Goal: Task Accomplishment & Management: Complete application form

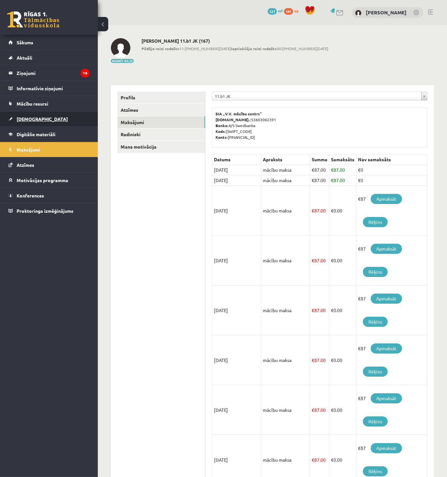
click at [31, 117] on span "[DEMOGRAPHIC_DATA]" at bounding box center [42, 119] width 51 height 6
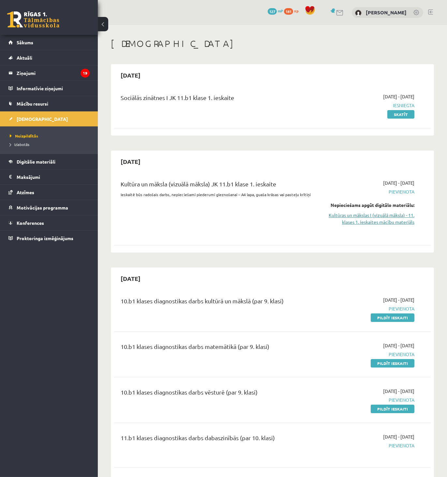
click at [376, 218] on link "Kultūras un mākslas I (vizuālā māksla) - 11. klases 1. ieskaites mācību materiā…" at bounding box center [368, 219] width 91 height 14
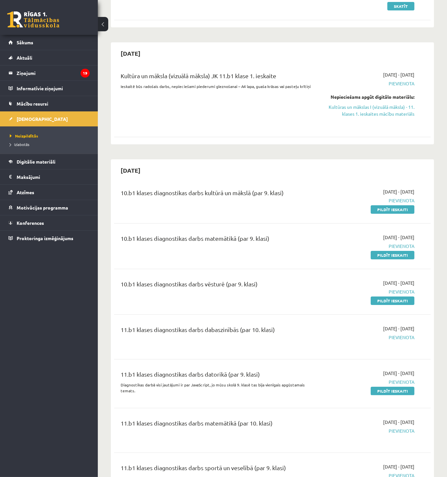
scroll to position [155, 0]
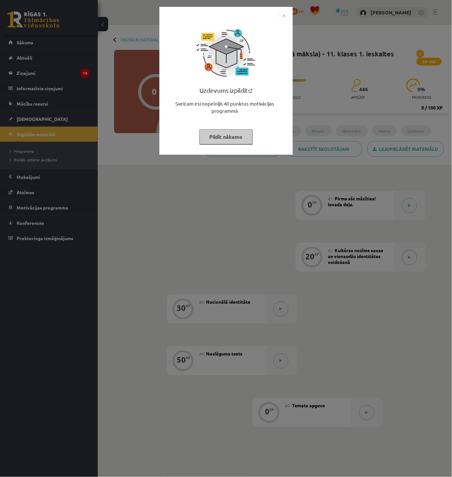
click at [286, 14] on img "Close" at bounding box center [284, 16] width 10 height 10
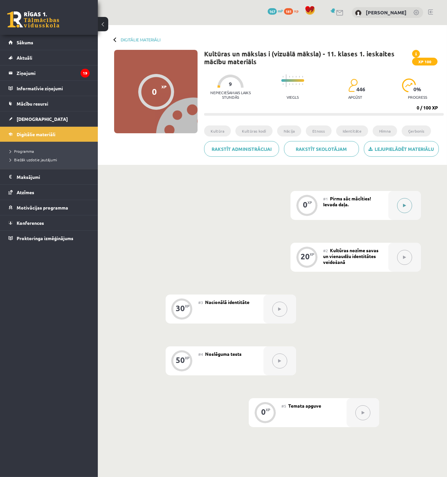
click at [402, 206] on button at bounding box center [404, 205] width 15 height 15
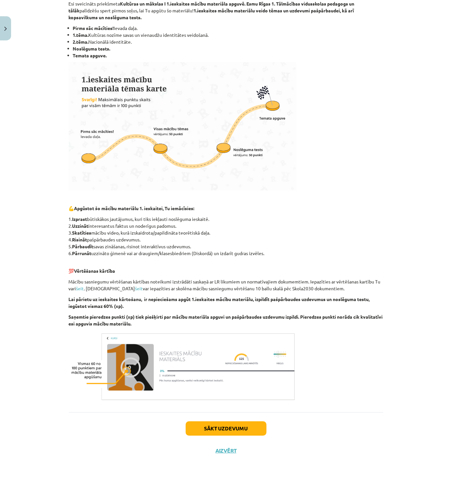
scroll to position [117, 0]
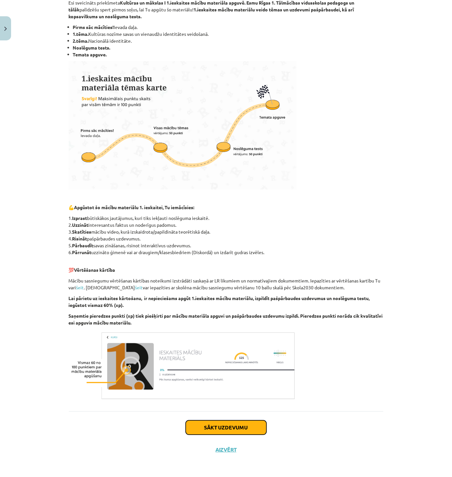
click at [238, 424] on button "Sākt uzdevumu" at bounding box center [226, 428] width 81 height 14
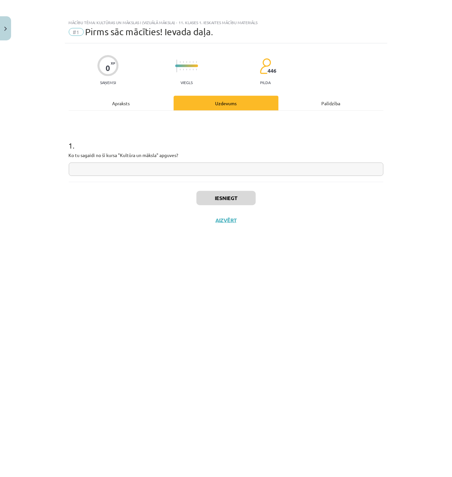
click at [130, 99] on div "Apraksts" at bounding box center [121, 103] width 105 height 15
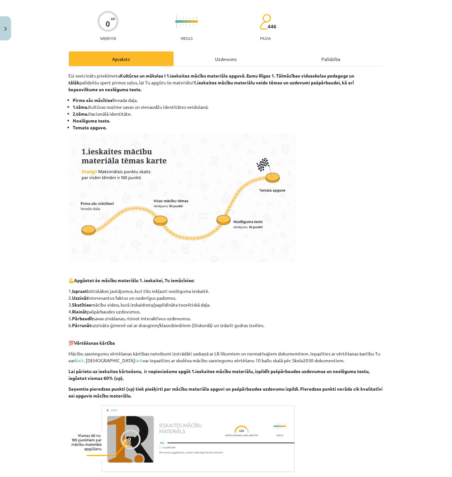
scroll to position [117, 0]
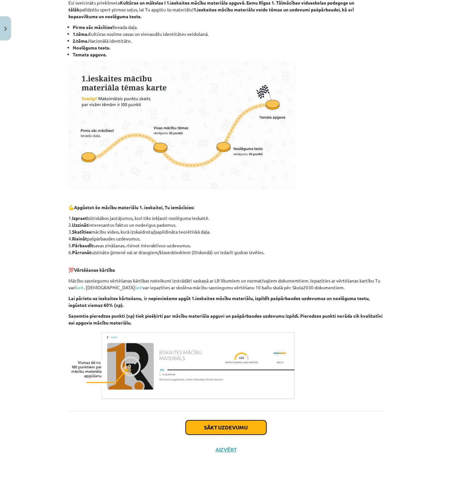
click at [218, 425] on button "Sākt uzdevumu" at bounding box center [226, 428] width 81 height 14
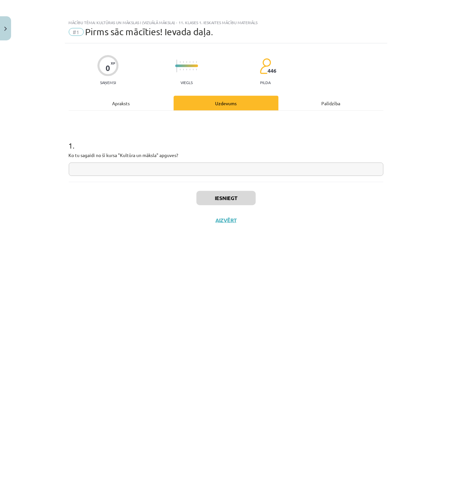
click at [108, 167] on input "text" at bounding box center [226, 169] width 315 height 13
type input "**********"
click at [224, 198] on button "Iesniegt" at bounding box center [226, 198] width 59 height 14
click at [234, 225] on button "Nākamā nodarbība" at bounding box center [226, 224] width 64 height 15
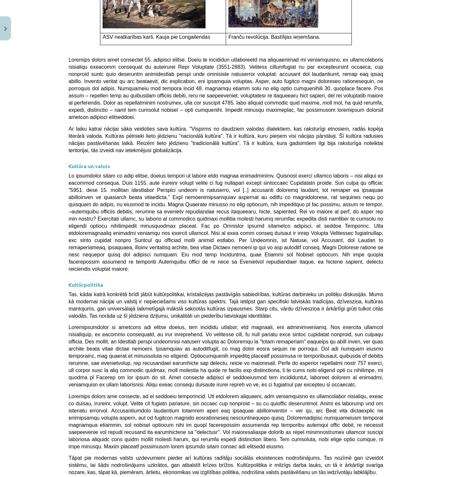
scroll to position [1498, 0]
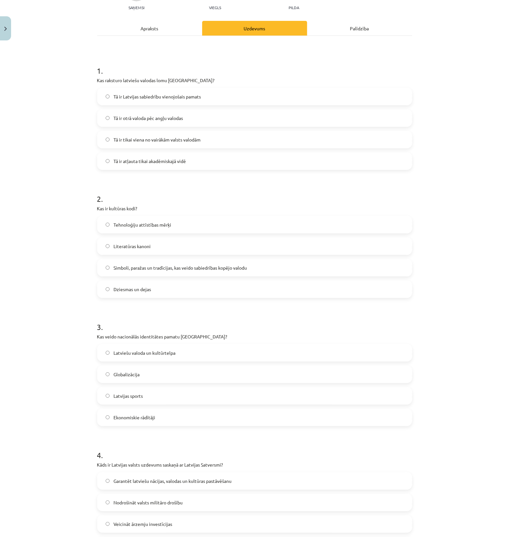
scroll to position [71, 0]
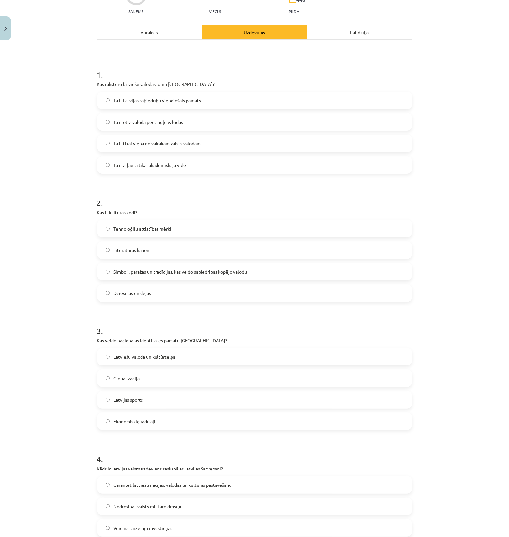
click at [155, 101] on span "Tā ir Latvijas sabiedrību vienojošais pamats" at bounding box center [156, 100] width 87 height 7
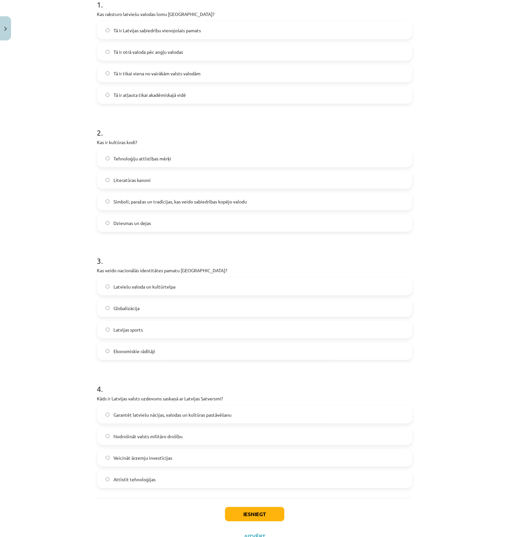
scroll to position [112, 0]
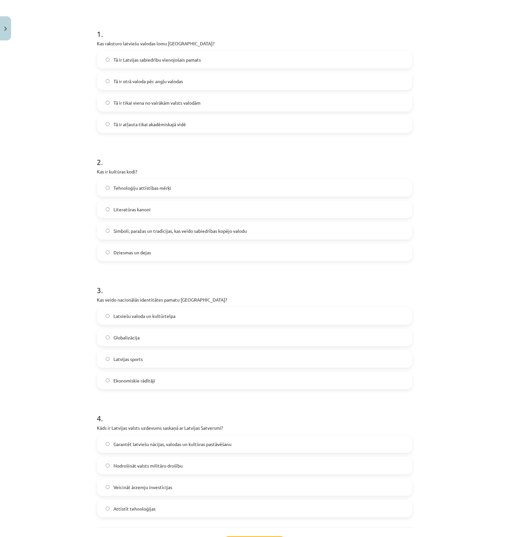
click at [136, 231] on span "Simboli, paražas un tradīcijas, kas veido sabiedrības kopējo valodu" at bounding box center [179, 231] width 133 height 7
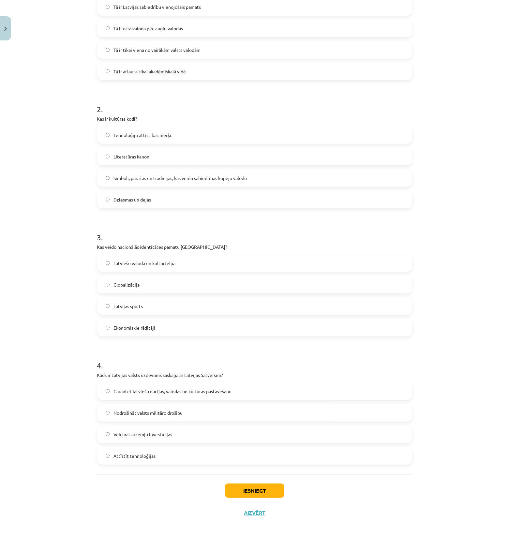
scroll to position [168, 0]
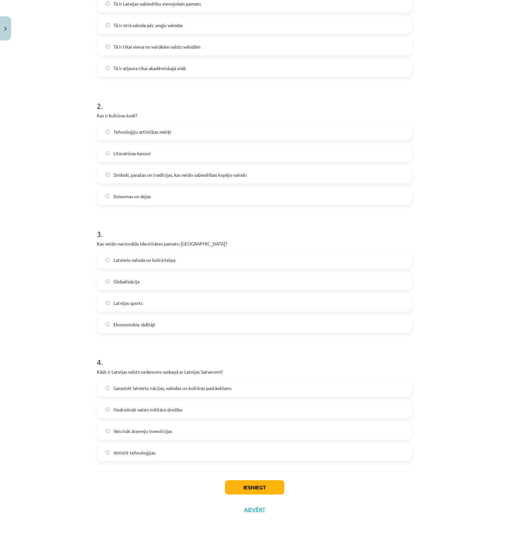
click at [149, 260] on span "Latviešu valoda un kultūrtelpa" at bounding box center [144, 260] width 62 height 7
click at [136, 392] on label "Garantēt latviešu nācijas, valodas un kultūras pastāvēšanu" at bounding box center [255, 388] width 314 height 16
click at [258, 477] on button "Iesniegt" at bounding box center [254, 487] width 59 height 14
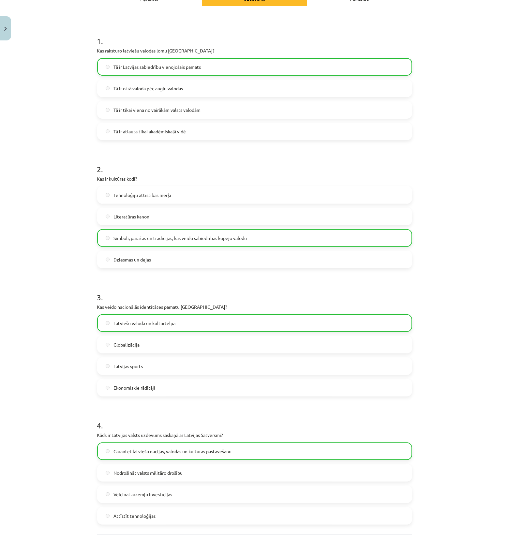
scroll to position [188, 0]
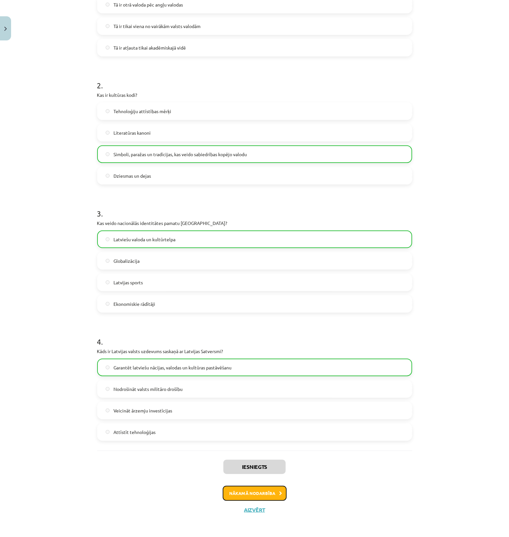
click at [261, 477] on button "Nākamā nodarbība" at bounding box center [255, 493] width 64 height 15
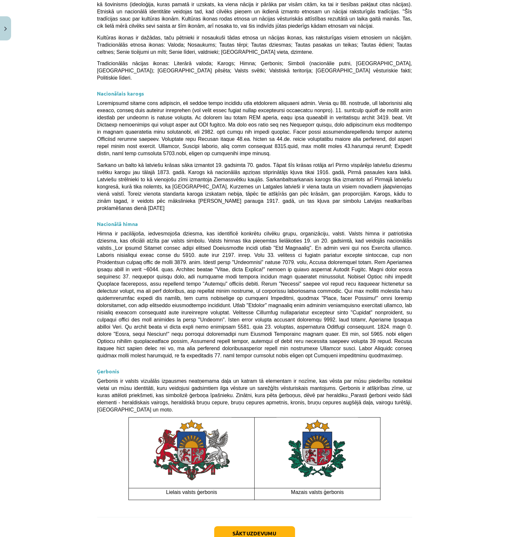
scroll to position [192, 0]
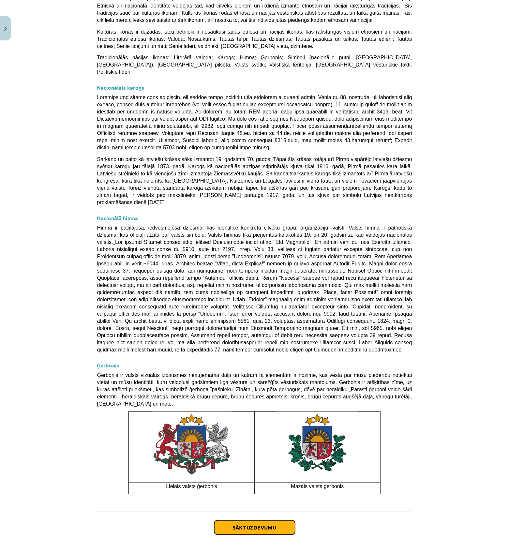
click at [265, 477] on button "Sākt uzdevumu" at bounding box center [254, 527] width 81 height 14
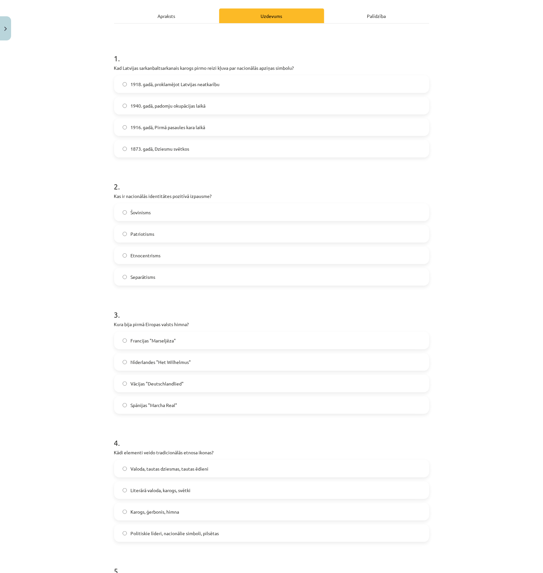
scroll to position [93, 0]
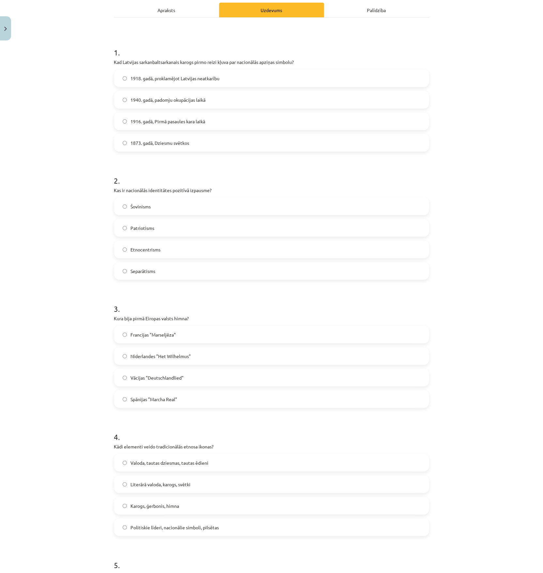
click at [158, 142] on span "1873. gadā, Dziesmu svētkos" at bounding box center [160, 143] width 59 height 7
click at [148, 229] on span "Patriotisms" at bounding box center [143, 228] width 24 height 7
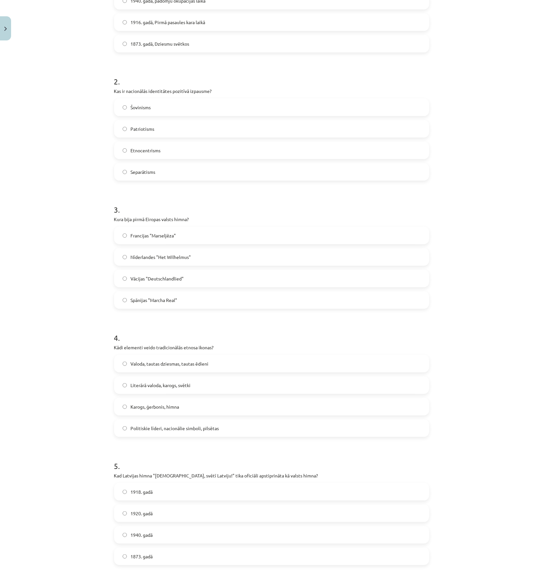
scroll to position [224, 0]
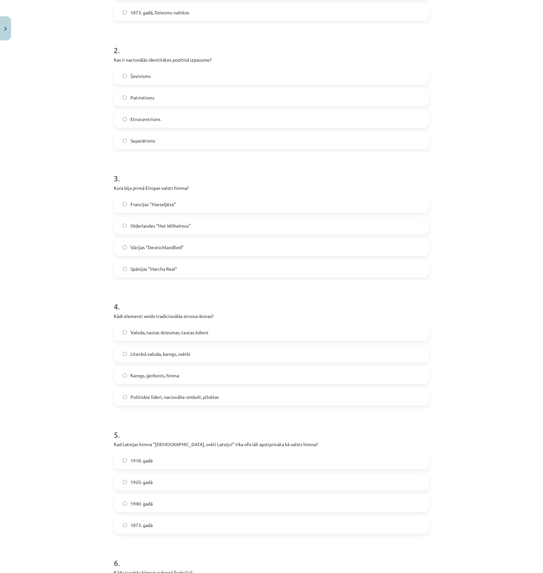
click at [146, 231] on label "Nīderlandes "Het Wilhelmus"" at bounding box center [272, 226] width 314 height 16
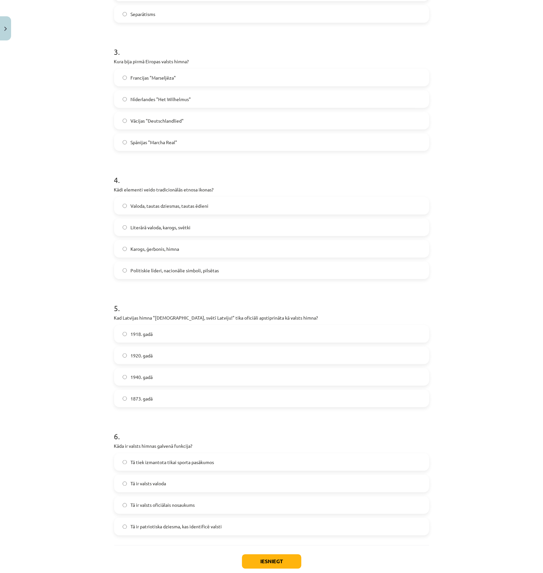
scroll to position [354, 0]
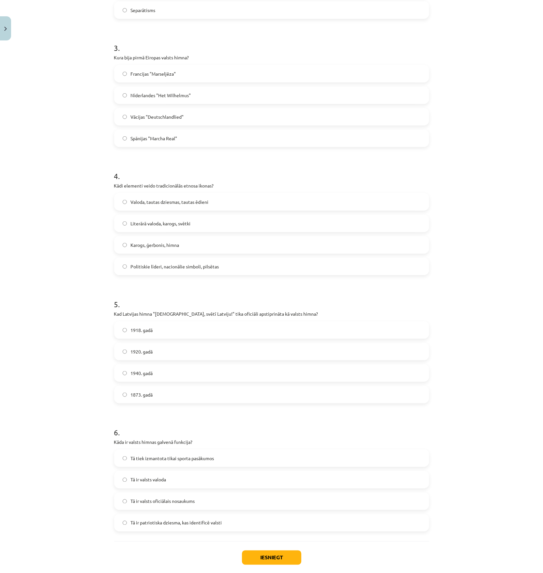
click at [167, 208] on label "Valoda, tautas dziesmas, tautas ēdieni" at bounding box center [272, 202] width 314 height 16
click at [142, 328] on span "1918. gadā" at bounding box center [142, 330] width 22 height 7
click at [452, 339] on div "Mācību tēma: Kultūras un mākslas i (vizuālā māksla) - 11. klases 1. ieskaites m…" at bounding box center [271, 286] width 543 height 573
click at [452, 295] on div "Mācību tēma: Kultūras un mākslas i (vizuālā māksla) - 11. klases 1. ieskaites m…" at bounding box center [271, 286] width 543 height 573
click at [273, 325] on label "1918. gadā" at bounding box center [272, 330] width 314 height 16
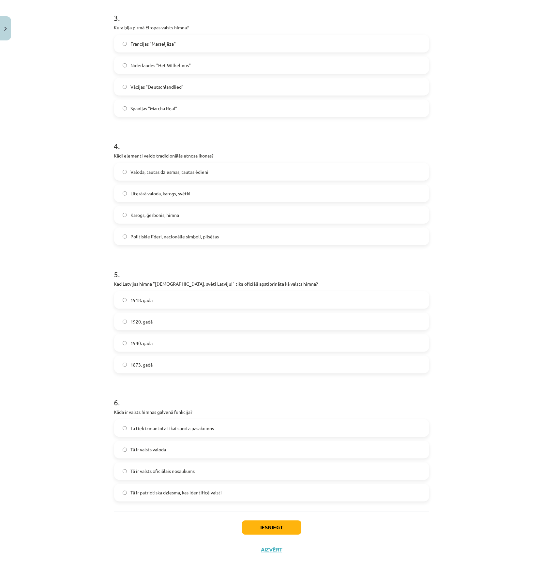
scroll to position [389, 0]
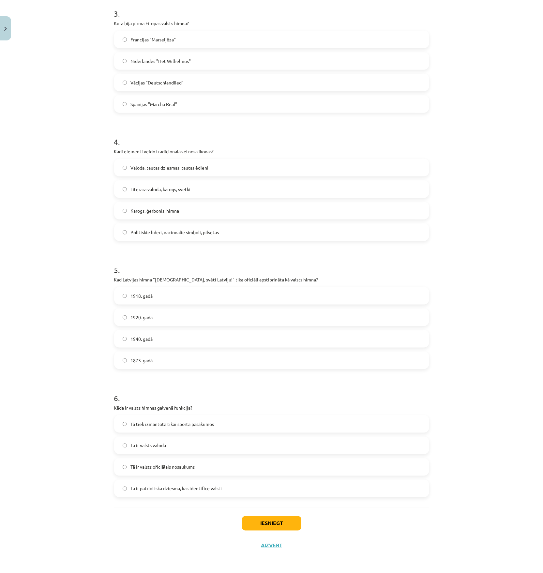
click at [153, 477] on span "Tā ir patriotiska dziesma, kas identificē valsti" at bounding box center [176, 488] width 91 height 7
click at [271, 477] on button "Iesniegt" at bounding box center [271, 523] width 59 height 14
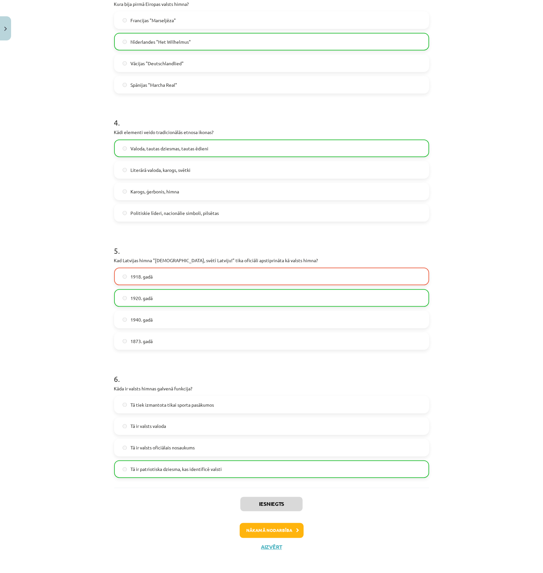
scroll to position [410, 0]
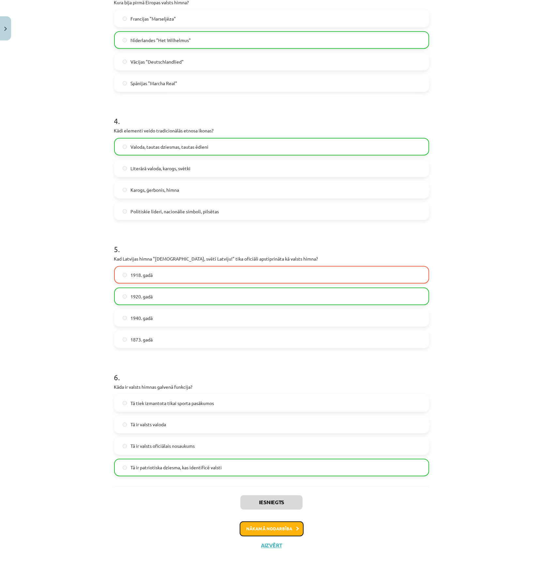
click at [274, 477] on button "Nākamā nodarbība" at bounding box center [272, 528] width 64 height 15
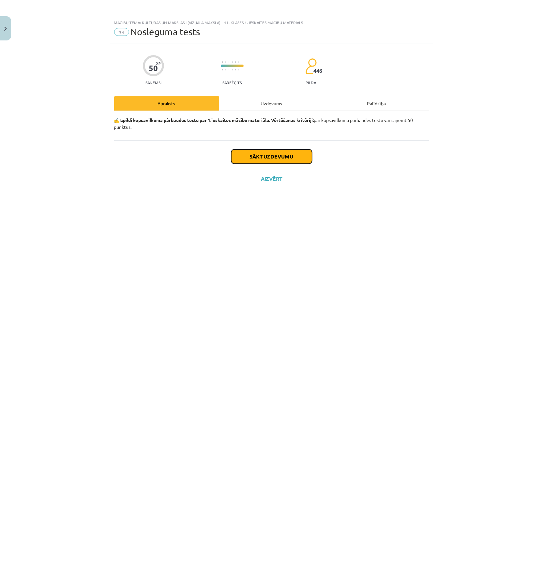
click at [283, 156] on button "Sākt uzdevumu" at bounding box center [271, 156] width 81 height 14
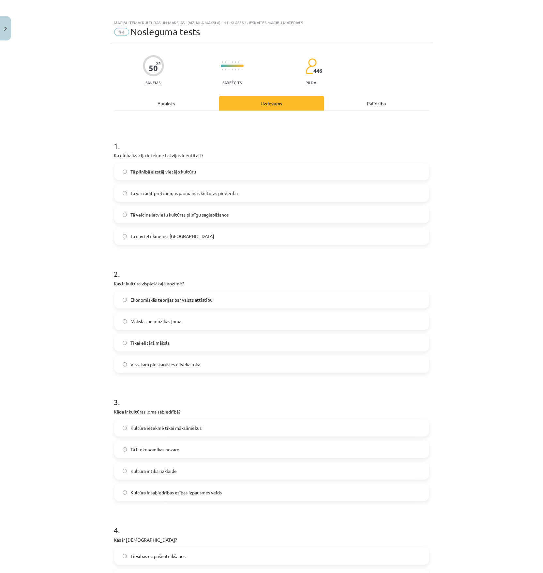
click at [194, 193] on span "Tā var radīt pretrunīgas pārmaiņas kultūras piederībā" at bounding box center [184, 193] width 107 height 7
click at [150, 361] on span "Viss, kam pieskārusies cilvēka roka" at bounding box center [166, 364] width 70 height 7
click at [182, 477] on label "Kultūra ir sabiedrības esības izpausmes veids" at bounding box center [272, 492] width 314 height 16
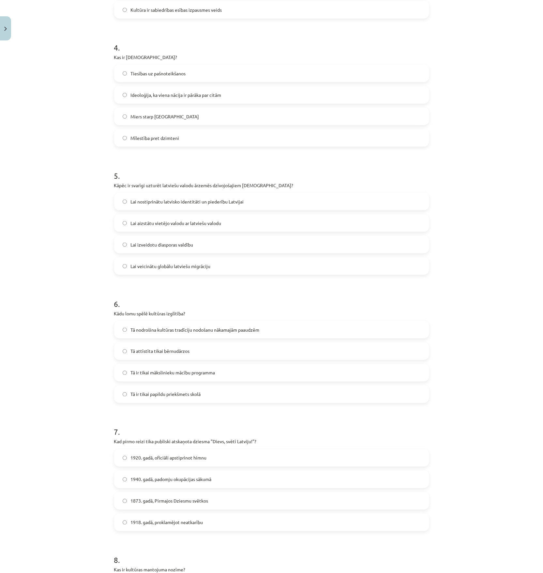
scroll to position [478, 0]
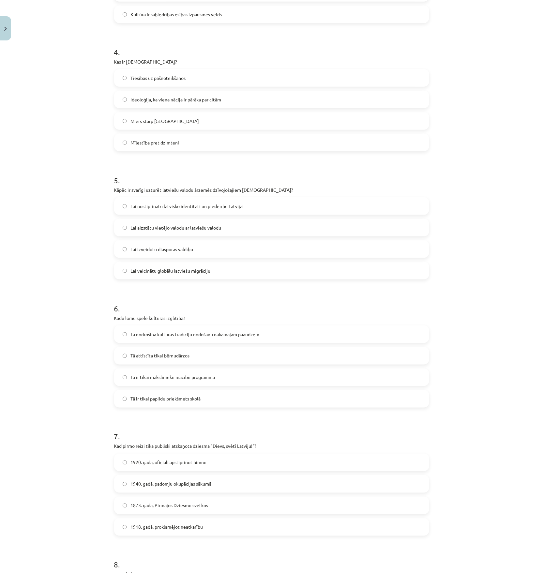
click at [166, 100] on span "Ideoloģija, ka viena nācija ir pārāka par citām" at bounding box center [176, 99] width 91 height 7
click at [153, 198] on label "Lai nostiprinātu latvisko identitāti un piederību Latvijai" at bounding box center [272, 206] width 314 height 16
click at [157, 331] on span "Tā nodrošina kultūras tradīciju nodošanu nākamajām paaudzēm" at bounding box center [195, 334] width 129 height 7
click at [140, 477] on span "1873. gadā, Pirmajos Dziesmu svētkos" at bounding box center [170, 505] width 78 height 7
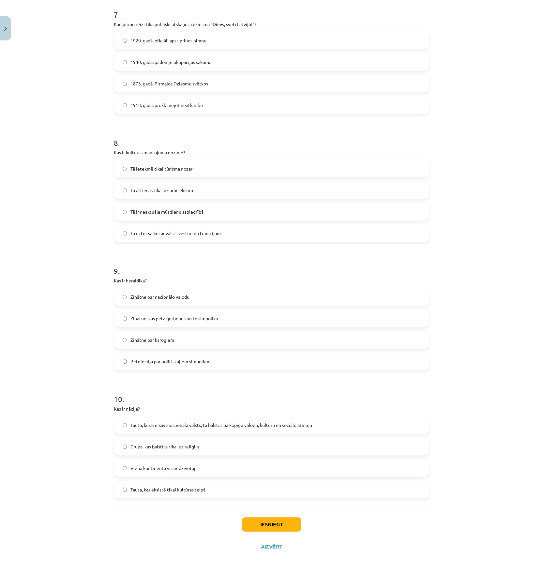
scroll to position [901, 0]
click at [158, 229] on span "Tā uztur saikni ar valsts vēsturi un tradīcijām" at bounding box center [176, 232] width 90 height 7
click at [166, 314] on span "Zinātne, kas pēta ģerboņus un to simboliku" at bounding box center [175, 317] width 88 height 7
click at [160, 425] on span "Tauta, kurai ir sava nacionāla valsts, tā balstās uz kopīgu valodu, kultūru un …" at bounding box center [222, 424] width 182 height 7
click at [265, 477] on button "Iesniegt" at bounding box center [271, 523] width 59 height 14
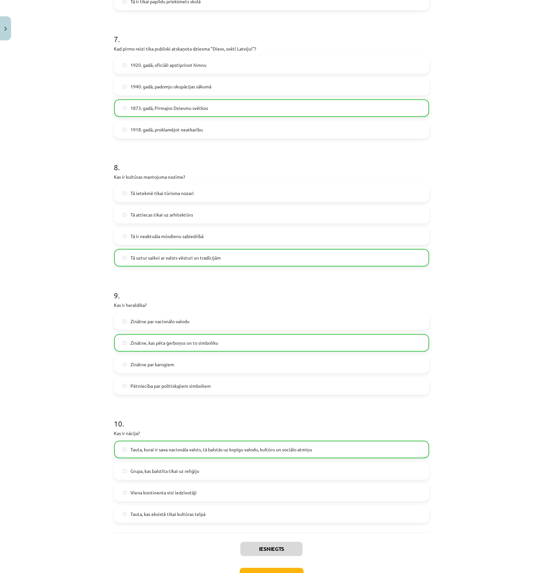
scroll to position [922, 0]
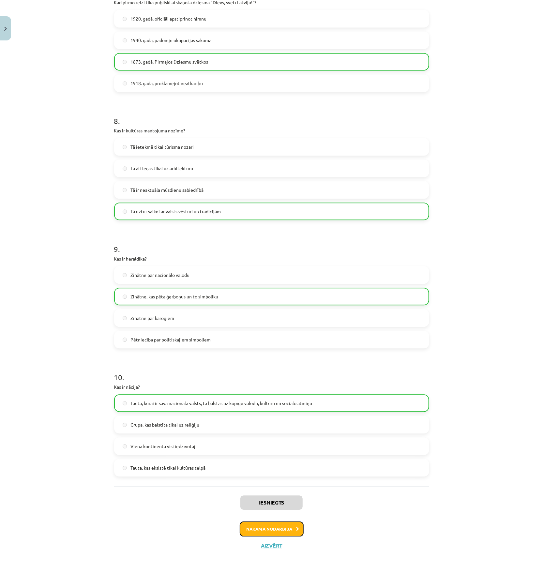
click at [272, 477] on button "Nākamā nodarbība" at bounding box center [272, 528] width 64 height 15
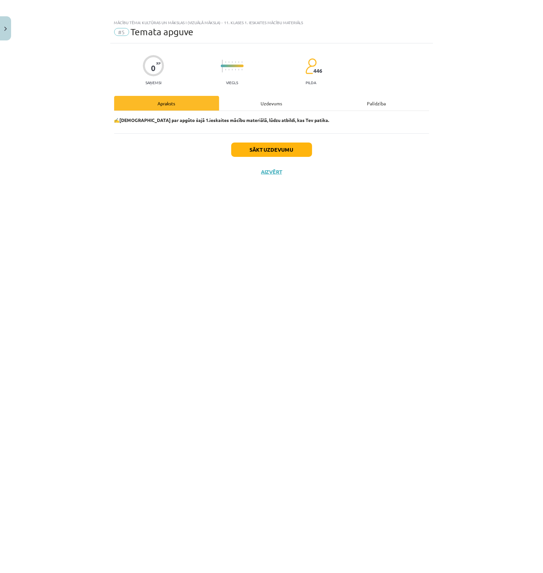
scroll to position [0, 0]
click at [275, 153] on button "Sākt uzdevumu" at bounding box center [271, 150] width 81 height 14
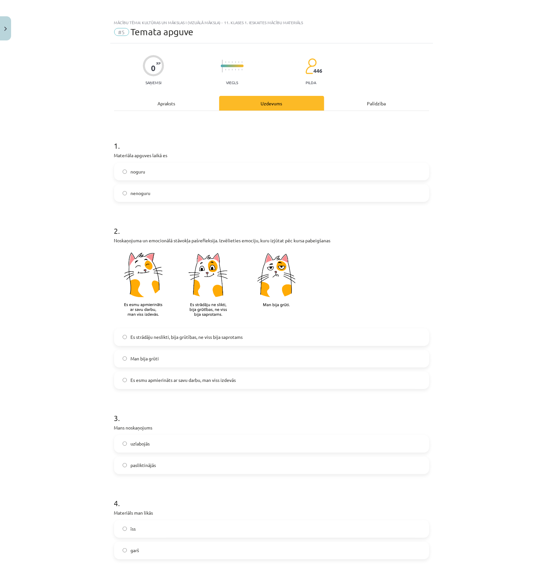
click at [150, 192] on label "nenoguru" at bounding box center [272, 193] width 314 height 16
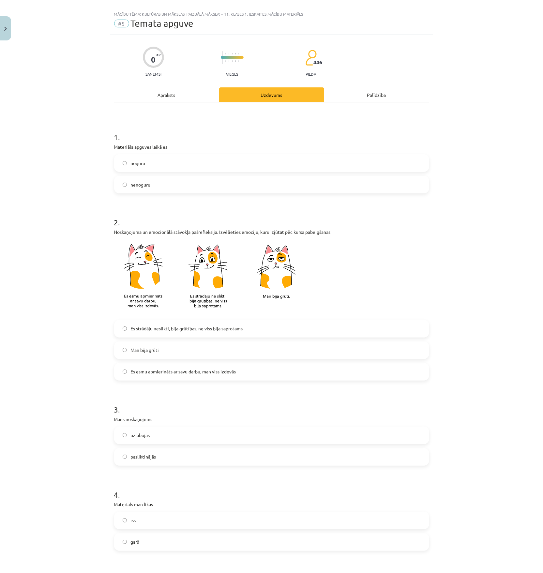
scroll to position [43, 0]
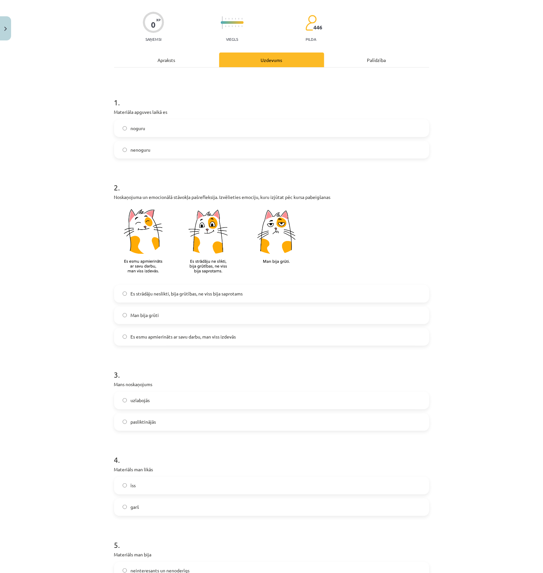
click at [157, 293] on span "Es strādāju neslikti, bija grūtības, ne viss bija saprotams" at bounding box center [187, 293] width 112 height 7
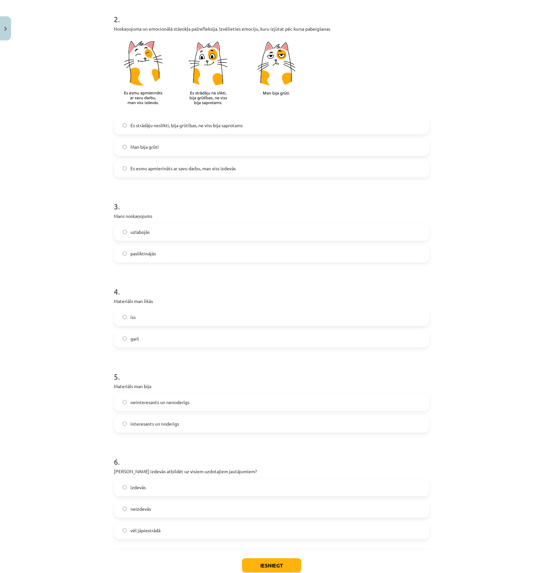
scroll to position [217, 0]
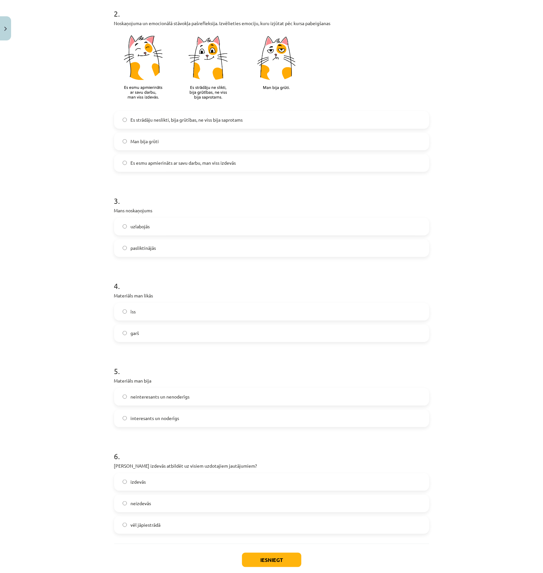
click at [145, 229] on span "uzlabojās" at bounding box center [140, 226] width 19 height 7
click at [144, 329] on label "garš" at bounding box center [272, 333] width 314 height 16
click at [140, 318] on label "īss" at bounding box center [272, 312] width 314 height 16
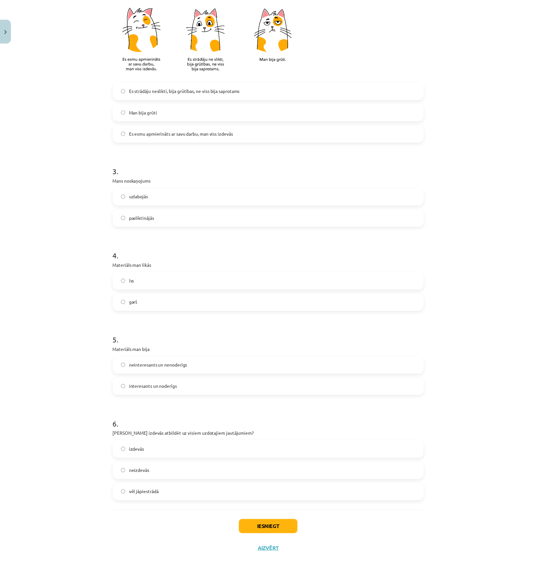
scroll to position [254, 0]
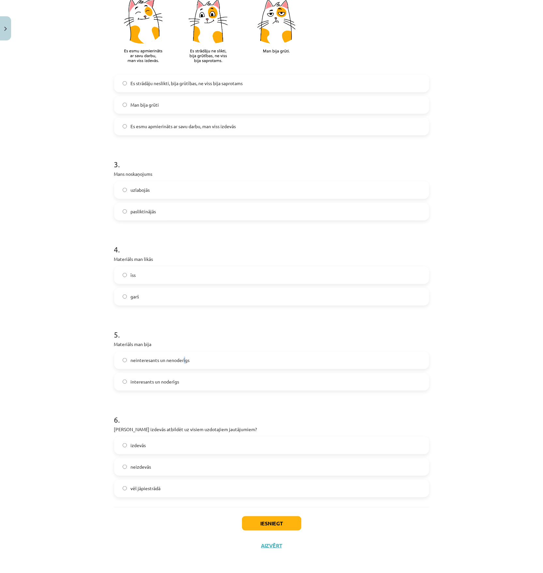
click at [181, 363] on span "neinteresants un nenoderīgs" at bounding box center [160, 360] width 59 height 7
click at [128, 410] on h1 "6 ." at bounding box center [271, 414] width 315 height 20
click at [135, 364] on label "neinteresants un nenoderīgs" at bounding box center [272, 360] width 314 height 16
click at [152, 465] on label "neizdevās" at bounding box center [272, 467] width 314 height 16
click at [145, 448] on label "izdevās" at bounding box center [272, 445] width 314 height 16
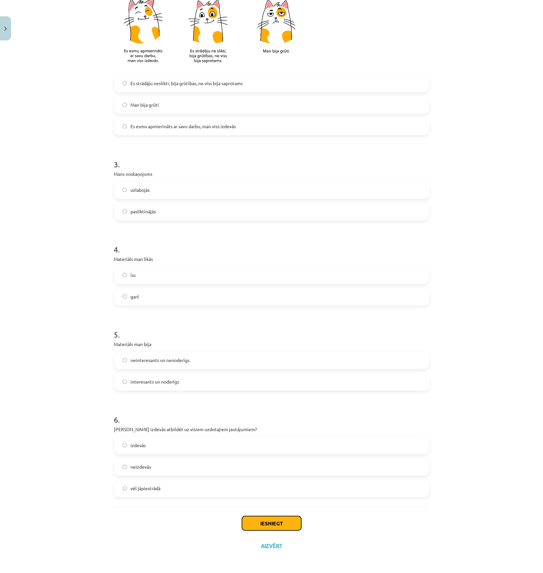
click at [265, 477] on button "Iesniegt" at bounding box center [271, 523] width 59 height 14
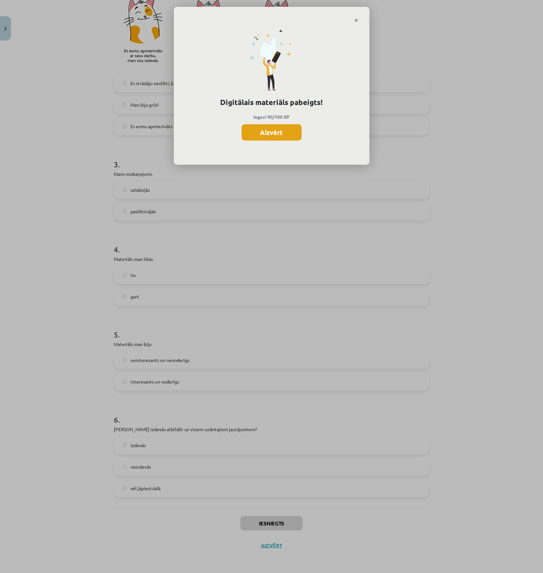
click at [279, 132] on button "Aizvērt" at bounding box center [272, 132] width 60 height 16
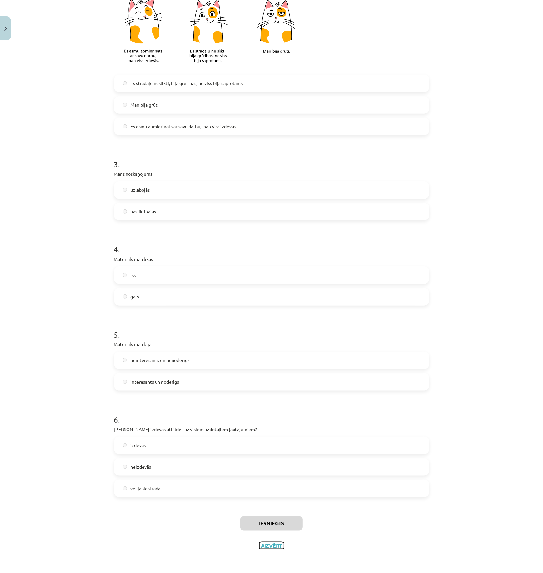
click at [276, 477] on button "Aizvērt" at bounding box center [271, 545] width 25 height 7
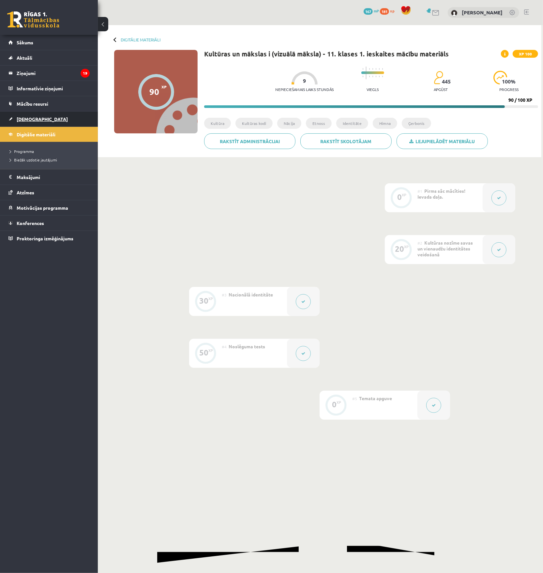
click at [34, 121] on span "[DEMOGRAPHIC_DATA]" at bounding box center [42, 119] width 51 height 6
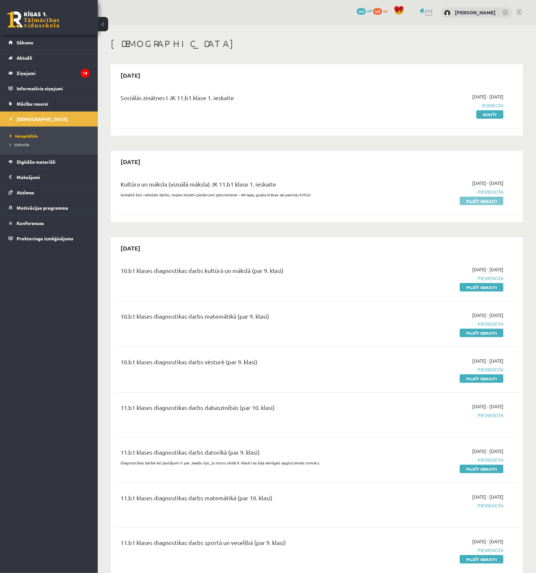
click at [452, 202] on link "Pildīt ieskaiti" at bounding box center [482, 201] width 44 height 8
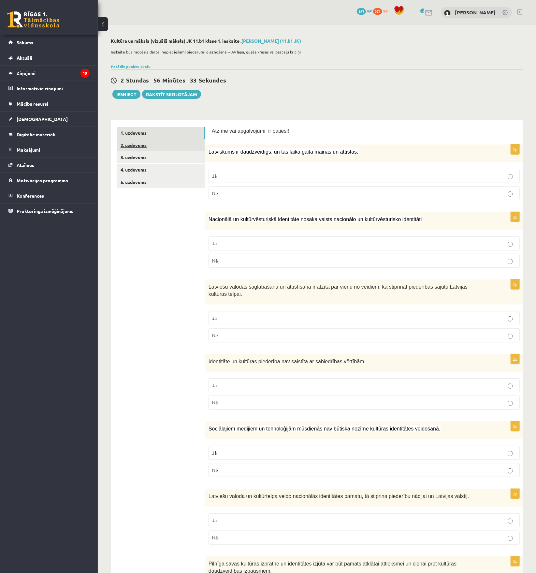
click at [145, 147] on link "2. uzdevums" at bounding box center [161, 145] width 88 height 12
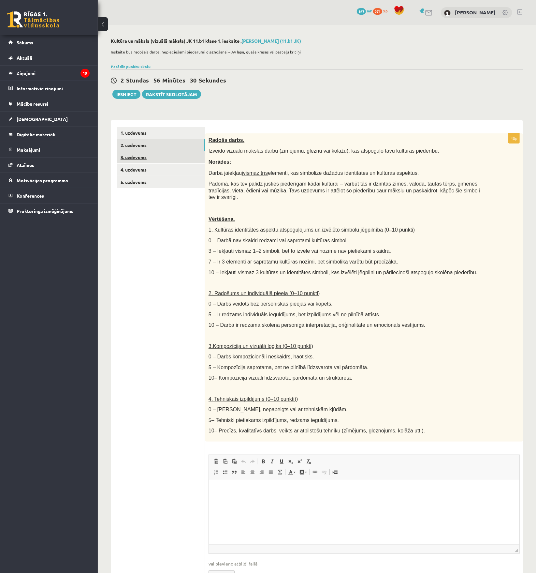
click at [136, 153] on link "3. uzdevums" at bounding box center [161, 157] width 88 height 12
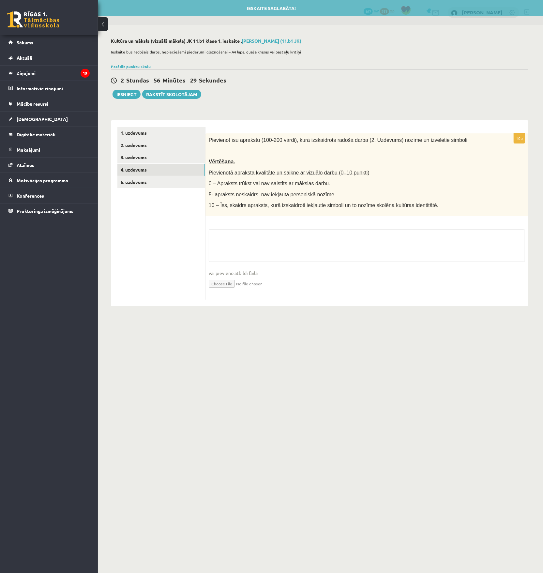
click at [136, 169] on link "4. uzdevums" at bounding box center [161, 170] width 88 height 12
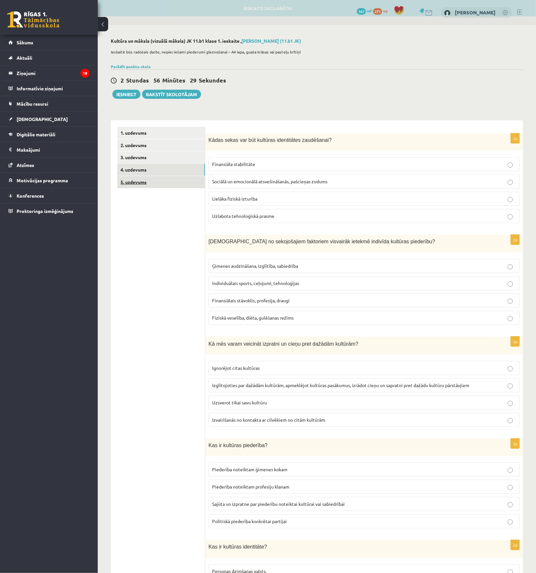
click at [134, 177] on link "5. uzdevums" at bounding box center [161, 182] width 88 height 12
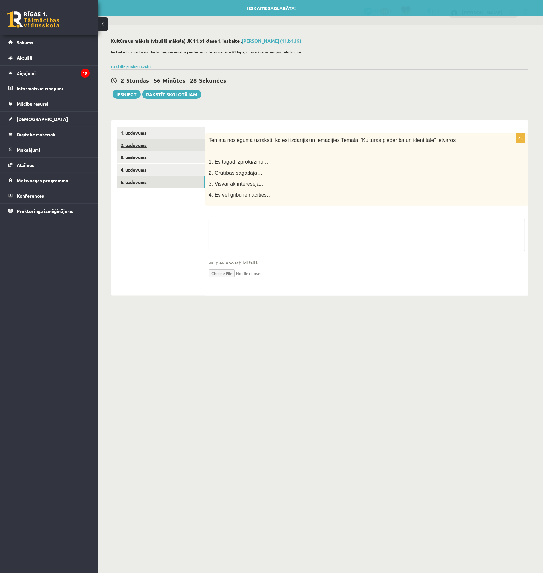
click at [143, 141] on link "2. uzdevums" at bounding box center [161, 145] width 88 height 12
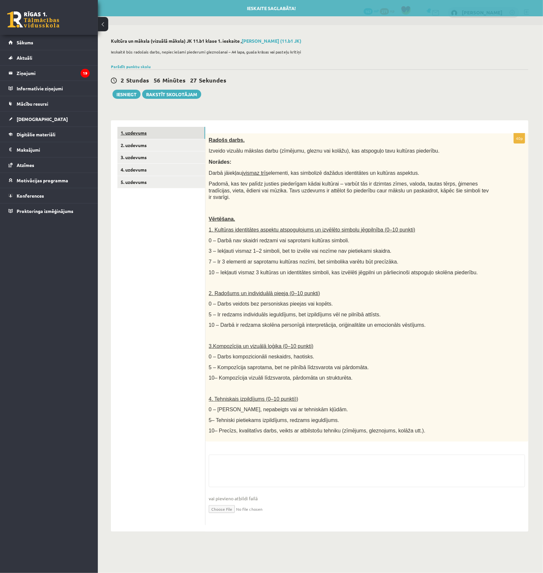
click at [142, 133] on link "1. uzdevums" at bounding box center [161, 133] width 88 height 12
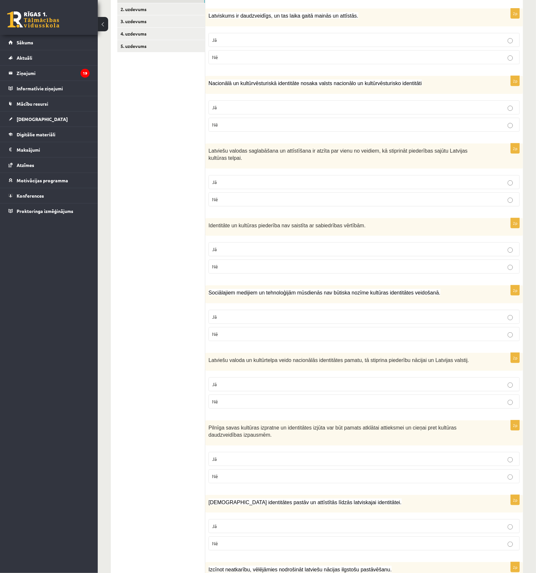
scroll to position [137, 0]
click at [250, 38] on p "Jā" at bounding box center [364, 39] width 304 height 7
click at [234, 104] on p "Jā" at bounding box center [364, 106] width 304 height 7
click at [228, 178] on p "Jā" at bounding box center [364, 181] width 304 height 7
click at [478, 263] on p "Nē" at bounding box center [364, 265] width 304 height 7
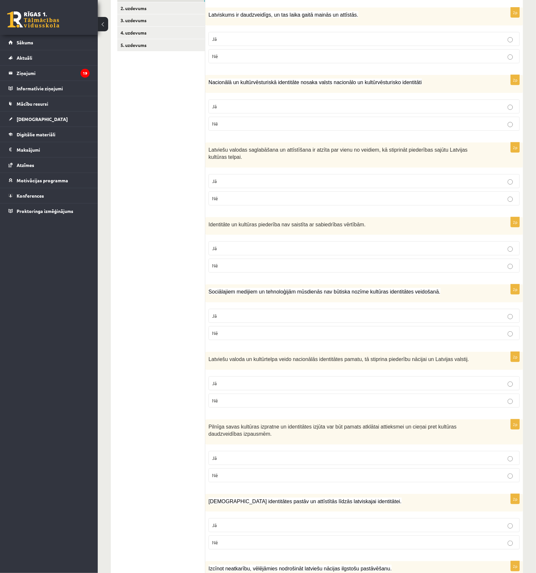
click at [465, 331] on label "Nē" at bounding box center [364, 333] width 311 height 14
click at [467, 380] on p "Jā" at bounding box center [364, 383] width 304 height 7
click at [470, 455] on p "Jā" at bounding box center [364, 458] width 304 height 7
click at [469, 522] on p "Jā" at bounding box center [364, 525] width 304 height 7
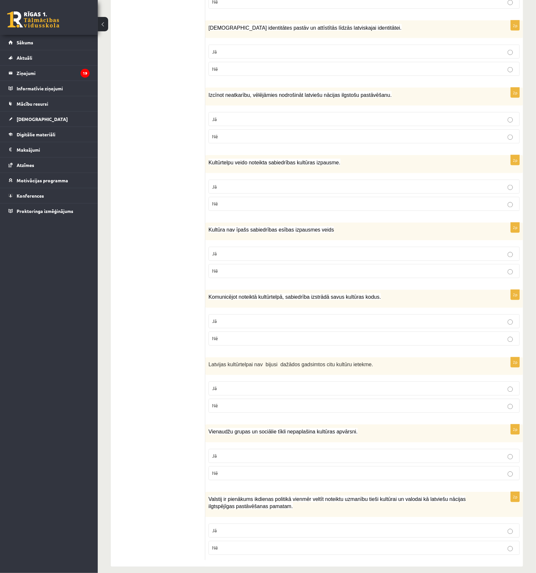
scroll to position [616, 0]
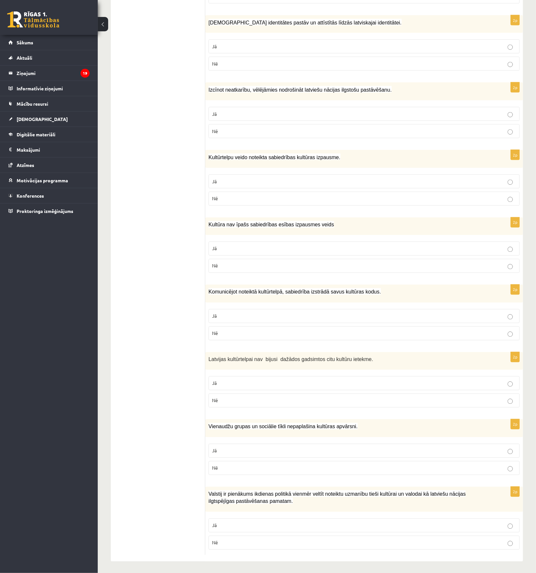
click at [475, 112] on p "Jā" at bounding box center [364, 114] width 304 height 7
click at [473, 178] on p "Jā" at bounding box center [364, 181] width 304 height 7
click at [453, 269] on label "Nē" at bounding box center [364, 266] width 311 height 14
click at [462, 316] on p "Jā" at bounding box center [364, 316] width 304 height 7
click at [490, 404] on label "Nē" at bounding box center [364, 401] width 311 height 14
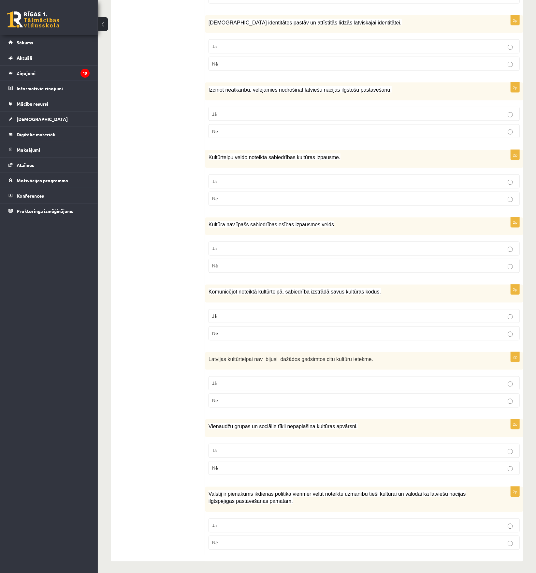
click at [490, 473] on fieldset "Jā Nē" at bounding box center [364, 459] width 311 height 37
click at [494, 468] on p "Nē" at bounding box center [364, 468] width 304 height 7
drag, startPoint x: 504, startPoint y: 526, endPoint x: 532, endPoint y: 525, distance: 28.1
click at [504, 525] on p "Jā" at bounding box center [364, 525] width 304 height 7
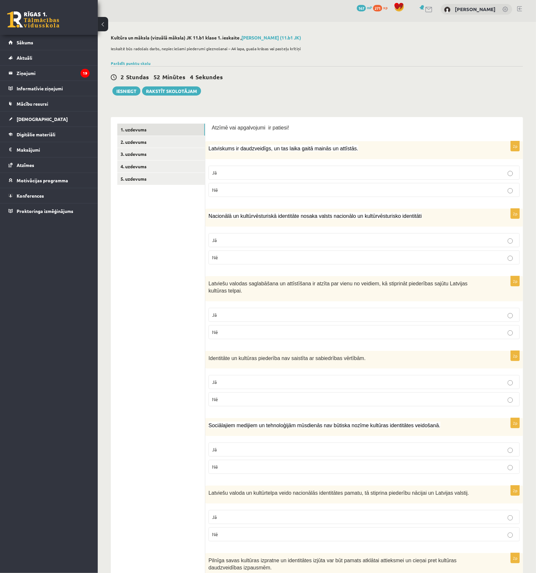
scroll to position [0, 0]
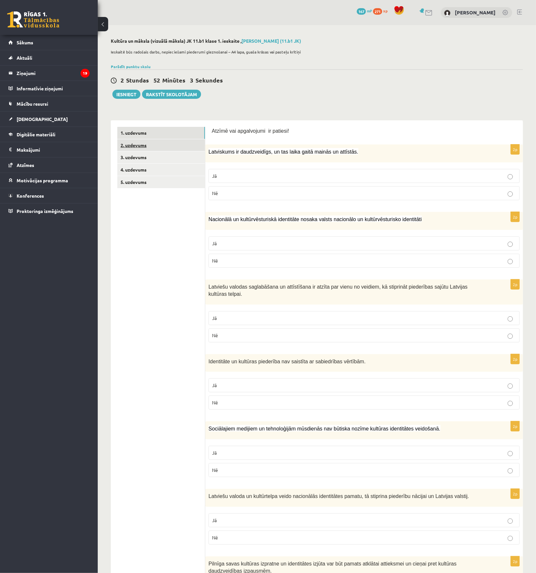
click at [148, 145] on link "2. uzdevums" at bounding box center [161, 145] width 88 height 12
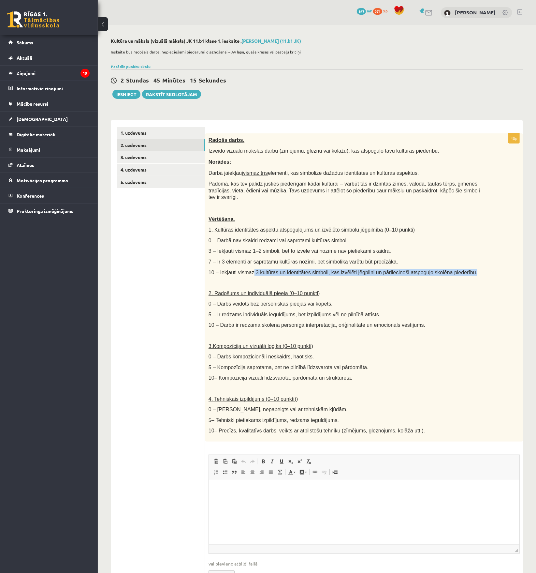
drag, startPoint x: 250, startPoint y: 266, endPoint x: 456, endPoint y: 265, distance: 205.5
click at [456, 269] on p "10 – Iekļauti vismaz 3 kultūras un identitātes simboli, kas izvēlēti jēgpilni u…" at bounding box center [348, 272] width 279 height 7
copy span "3 kultūras un identitātes simboli, kas izvēlēti jēgpilni un pārliecinoši atspog…"
click at [288, 271] on div "Radošs darbs. Izveido vizuālu mākslas darbu (zīmējumu, gleznu vai kolāžu), kas …" at bounding box center [364, 287] width 318 height 308
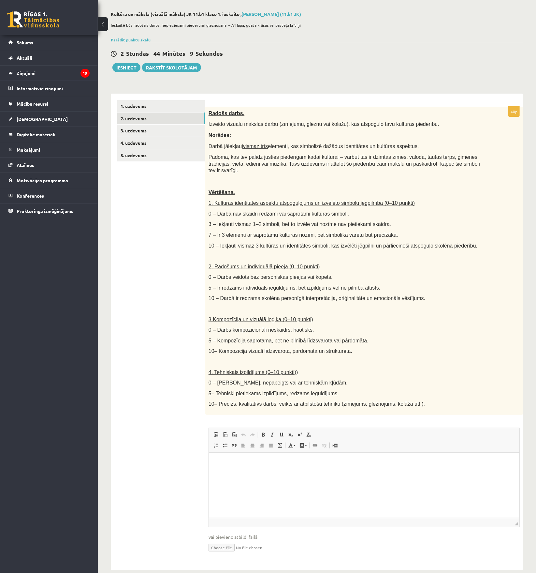
scroll to position [30, 0]
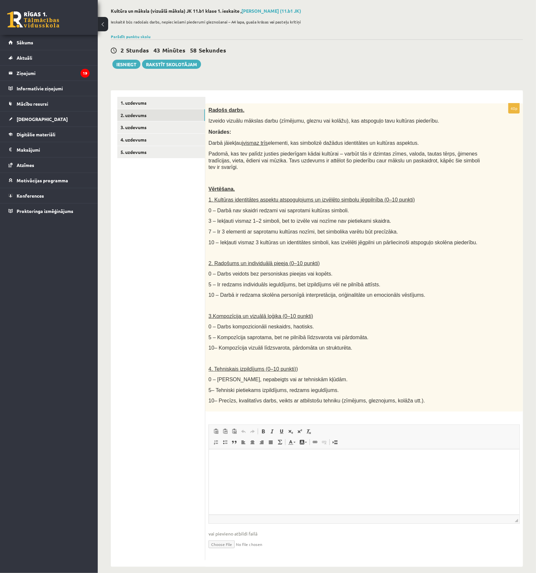
click at [233, 463] on html at bounding box center [364, 459] width 311 height 20
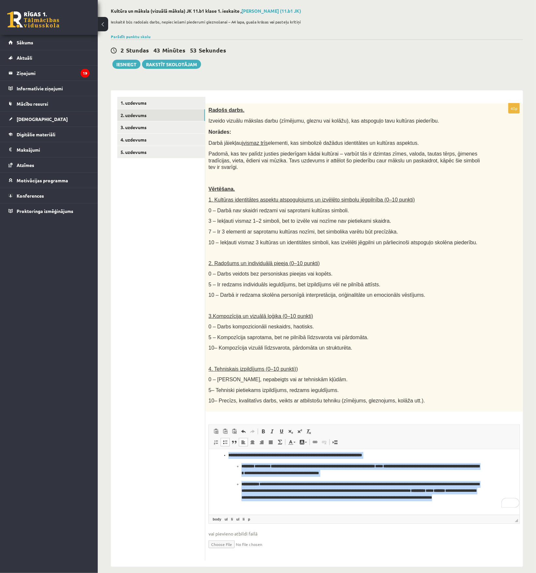
scroll to position [30, 0]
drag, startPoint x: 223, startPoint y: 459, endPoint x: 342, endPoint y: 509, distance: 129.1
click at [342, 509] on html "**********" at bounding box center [364, 429] width 311 height 169
click at [226, 439] on span at bounding box center [225, 441] width 5 height 5
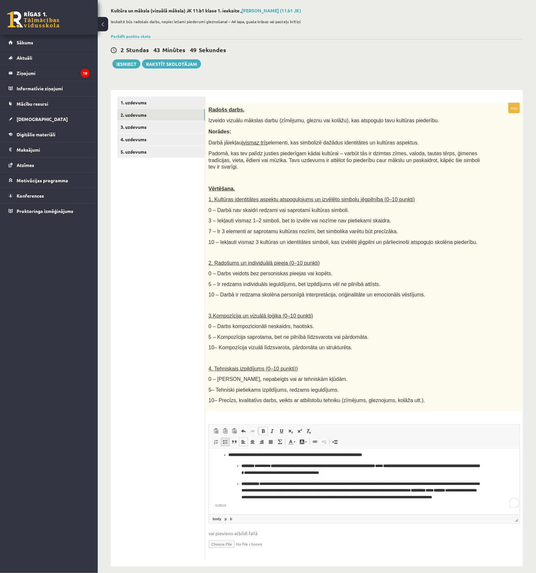
scroll to position [90, 0]
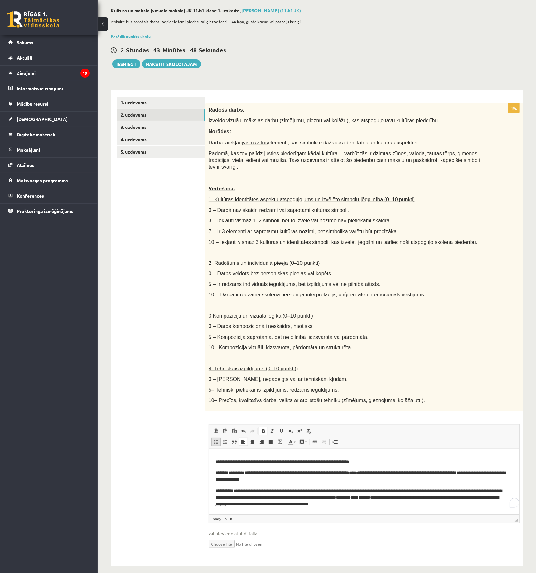
click at [217, 439] on span at bounding box center [216, 441] width 5 height 5
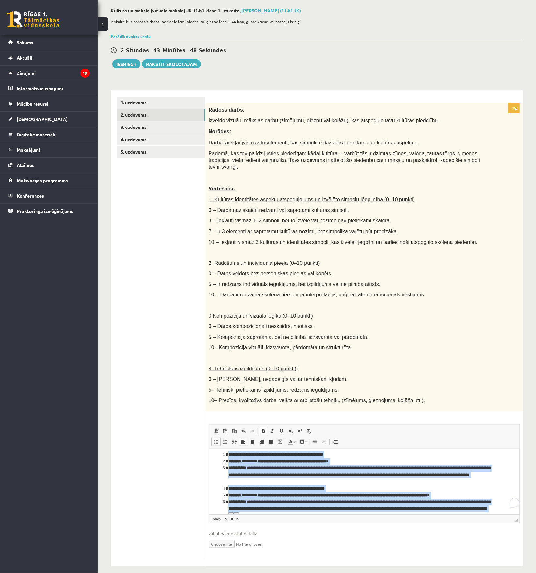
scroll to position [0, 0]
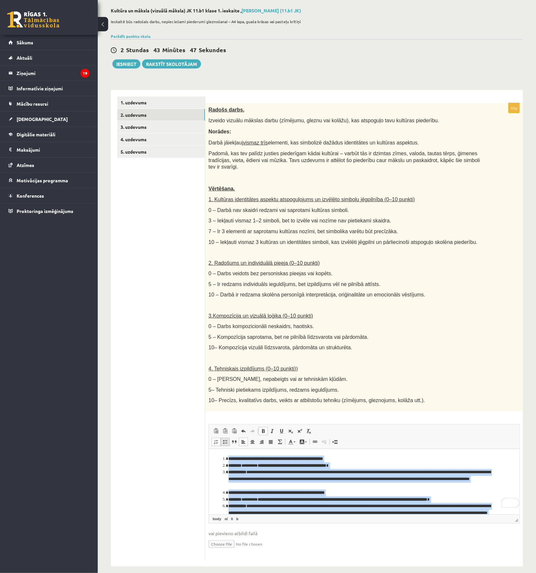
click at [225, 439] on span at bounding box center [225, 441] width 5 height 5
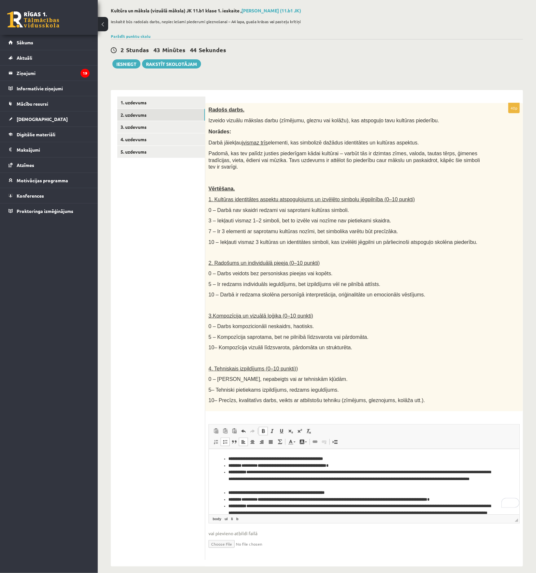
click at [225, 439] on span at bounding box center [225, 441] width 5 height 5
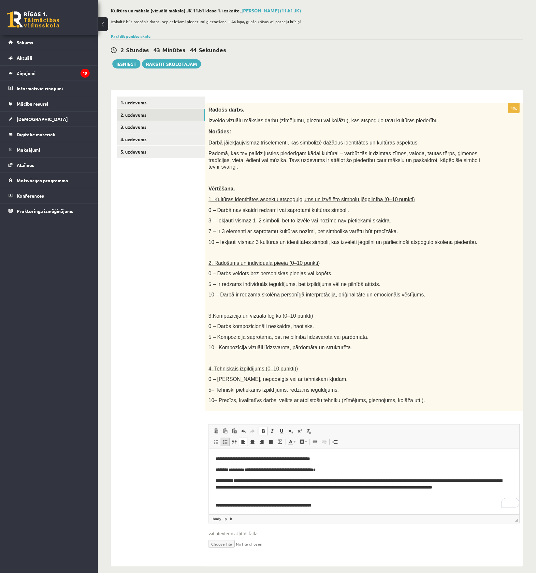
click at [225, 439] on span at bounding box center [225, 441] width 5 height 5
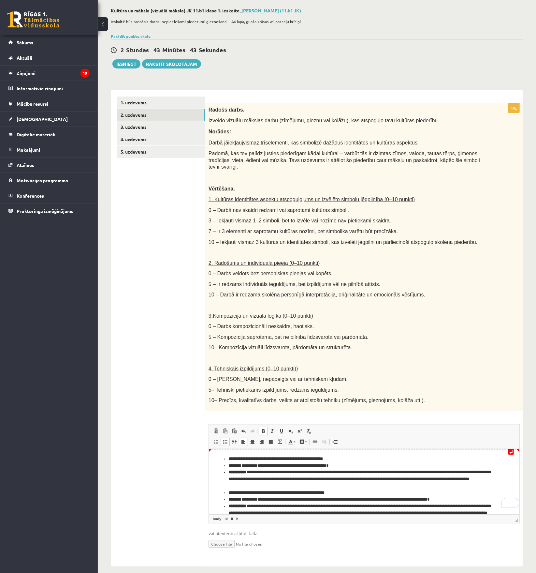
click at [215, 463] on html "**********" at bounding box center [364, 509] width 311 height 121
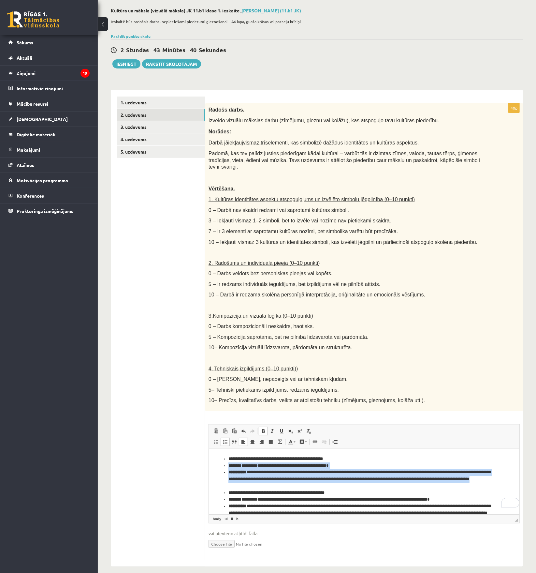
drag, startPoint x: 228, startPoint y: 465, endPoint x: 321, endPoint y: 484, distance: 95.6
click at [321, 484] on ul "**********" at bounding box center [364, 509] width 298 height 108
click at [217, 439] on span at bounding box center [216, 441] width 5 height 5
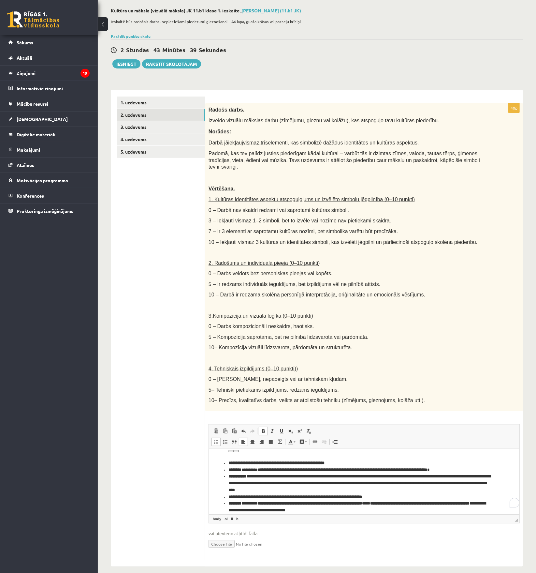
scroll to position [43, 0]
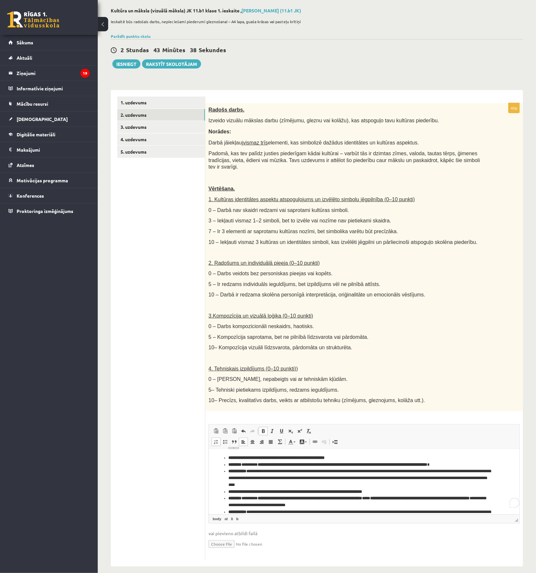
click at [213, 468] on html "**********" at bounding box center [364, 470] width 311 height 130
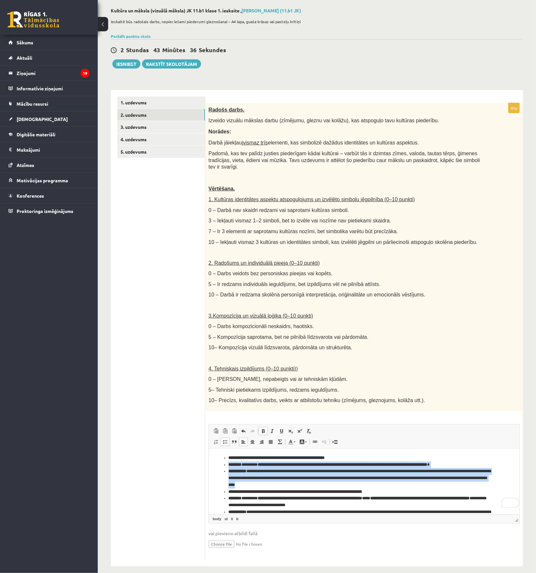
drag, startPoint x: 228, startPoint y: 465, endPoint x: 316, endPoint y: 485, distance: 90.6
click at [316, 485] on ul "**********" at bounding box center [364, 491] width 298 height 74
click at [218, 439] on span at bounding box center [216, 441] width 5 height 5
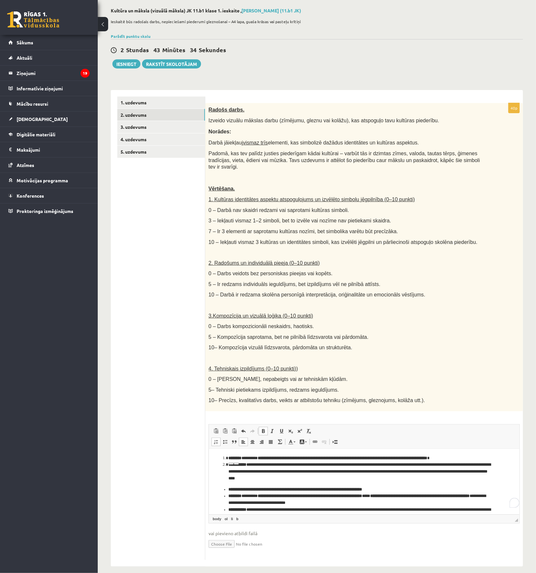
scroll to position [0, 0]
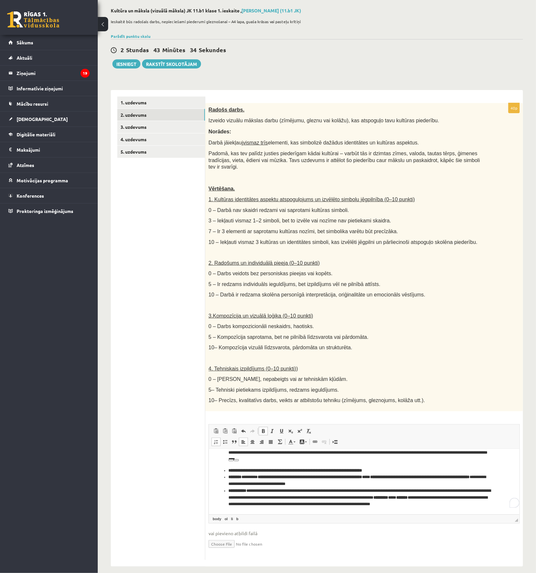
click at [213, 484] on html "**********" at bounding box center [364, 445] width 311 height 138
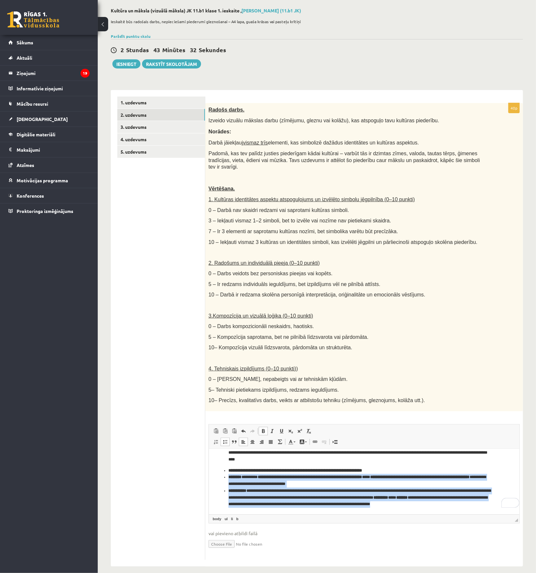
drag, startPoint x: 228, startPoint y: 476, endPoint x: 475, endPoint y: 508, distance: 249.5
click at [475, 508] on html "**********" at bounding box center [364, 445] width 311 height 138
click at [217, 439] on span at bounding box center [216, 441] width 5 height 5
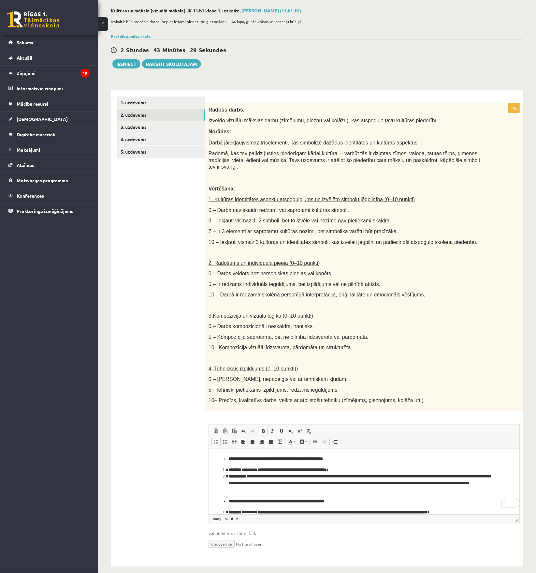
click at [393, 461] on li "**********" at bounding box center [364, 458] width 272 height 7
click at [474, 302] on p at bounding box center [348, 305] width 279 height 7
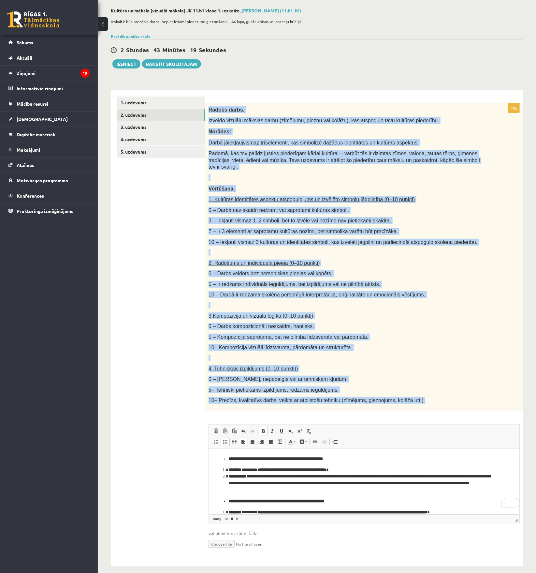
drag, startPoint x: 210, startPoint y: 108, endPoint x: 414, endPoint y: 392, distance: 349.9
click at [414, 392] on div "Radošs darbs. Izveido vizuālu mākslas darbu (zīmējumu, gleznu vai kolāžu), kas …" at bounding box center [364, 257] width 318 height 308
copy div "Loremi dolor. Sitamet consect adipisc elits (doeiusmo, tempor inc utlabo), etd …"
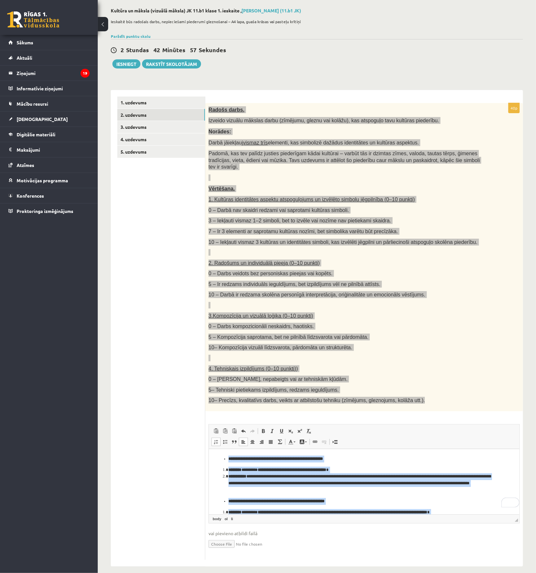
drag, startPoint x: 484, startPoint y: 507, endPoint x: 174, endPoint y: 356, distance: 345.2
click at [209, 449] on html "**********" at bounding box center [364, 520] width 311 height 143
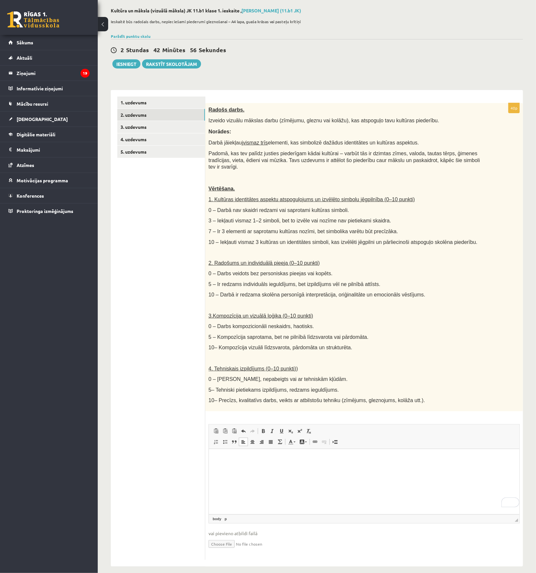
click at [135, 314] on ul "1. uzdevums 2. uzdevums 3. uzdevums 4. uzdevums 5. uzdevums" at bounding box center [161, 328] width 88 height 463
click at [151, 123] on link "3. uzdevums" at bounding box center [161, 127] width 88 height 12
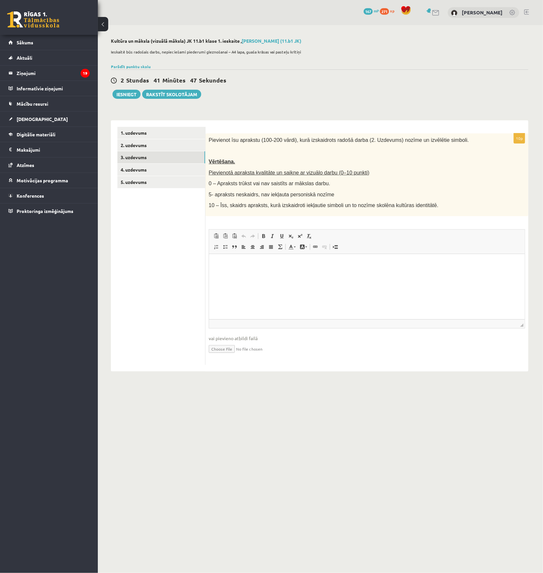
click at [248, 149] on p at bounding box center [351, 150] width 284 height 7
click at [143, 166] on link "4. uzdevums" at bounding box center [161, 170] width 88 height 12
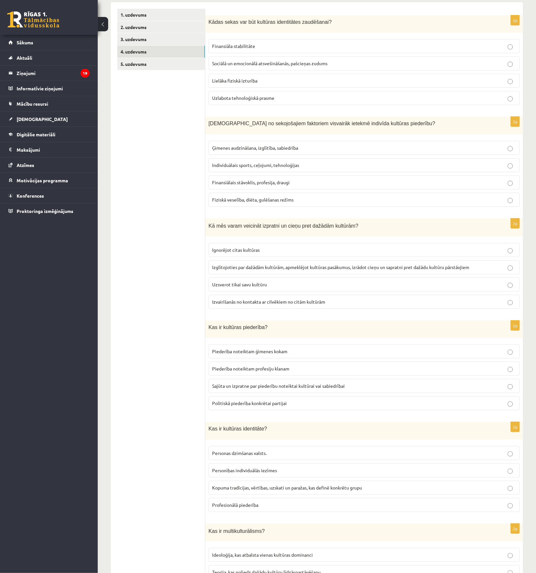
scroll to position [130, 0]
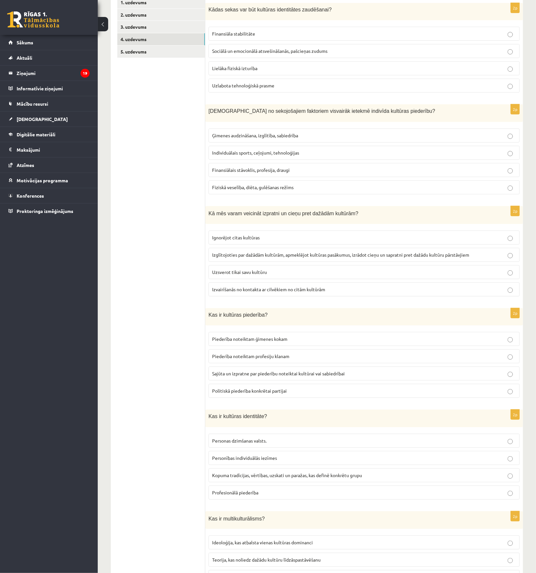
click at [302, 49] on span "Sociālā un emocionālā atsvešināšanās, pašcieņas zudums" at bounding box center [269, 51] width 115 height 6
click at [295, 134] on span "Ģimenes audzināšana, izglītība, sabiedrība" at bounding box center [255, 135] width 86 height 6
click at [239, 258] on span "Izglītojoties par dažādām kultūrām, apmeklējot kultūras pasākumus, izrādot cieņ…" at bounding box center [340, 255] width 257 height 6
click at [228, 376] on span "Sajūta un izpratne par piederību noteiktai kultūrai vai sabiedrībai" at bounding box center [278, 373] width 133 height 6
click at [496, 375] on p "Sajūta un izpratne par piederību noteiktai kultūrai vai sabiedrībai" at bounding box center [364, 373] width 304 height 7
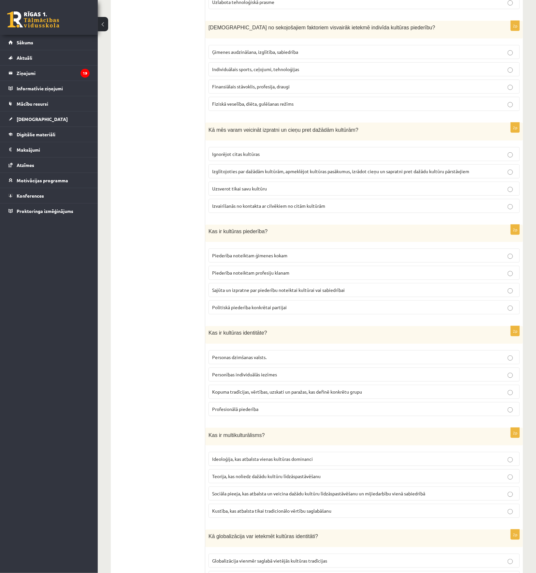
scroll to position [217, 0]
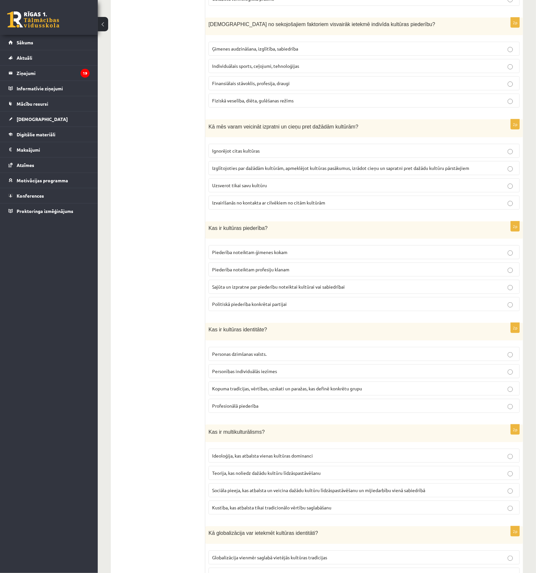
click at [229, 390] on span "Kopuma tradīcijas, vērtības, uzskati un paražas, kas definē konkrētu grupu" at bounding box center [287, 388] width 150 height 6
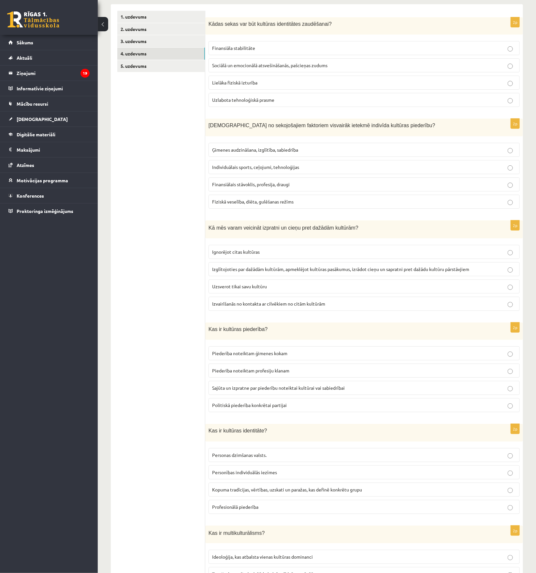
scroll to position [77, 0]
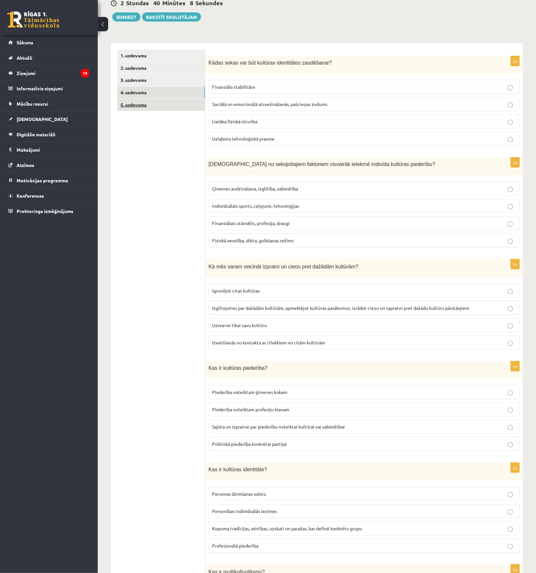
click at [149, 104] on link "5. uzdevums" at bounding box center [161, 105] width 88 height 12
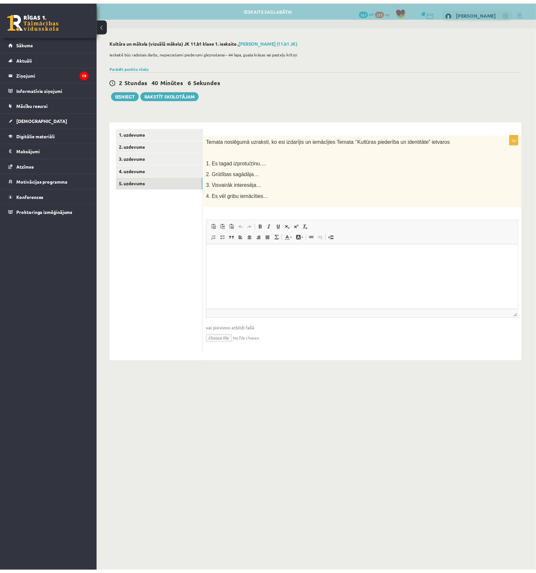
scroll to position [0, 0]
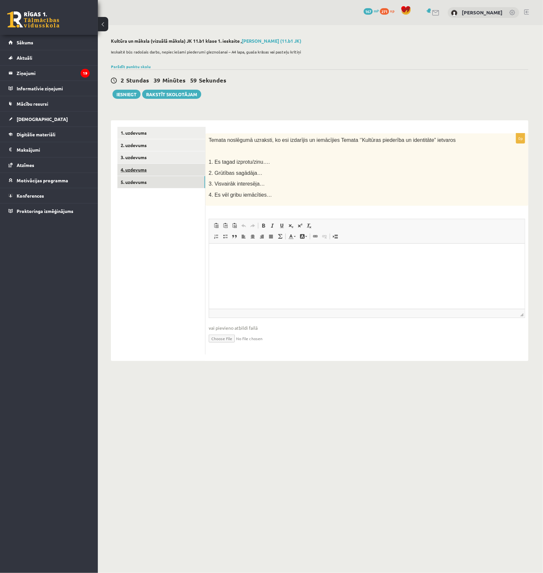
click at [147, 168] on link "4. uzdevums" at bounding box center [161, 170] width 88 height 12
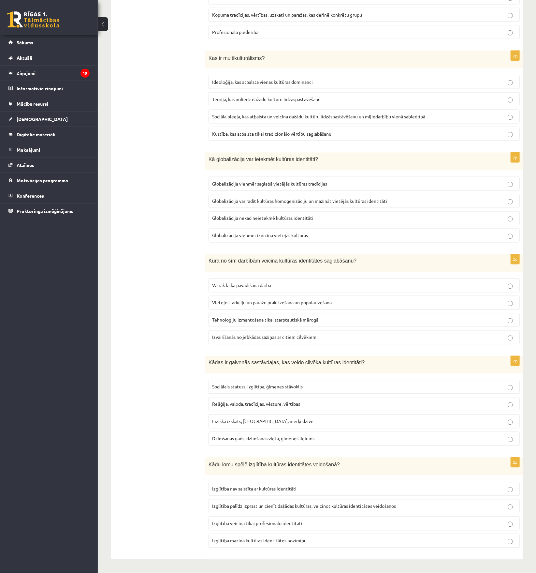
scroll to position [599, 0]
click at [261, 113] on span "Sociāla pieeja, kas atbalsta un veicina dažādu kultūru līdzāspastāvēšanu un mij…" at bounding box center [318, 116] width 213 height 6
click at [230, 198] on span "Globalizācija var radīt kultūras homogenizāciju un mazināt vietējās kultūras id…" at bounding box center [299, 201] width 175 height 6
click at [236, 300] on span "Vietējo tradīciju un paražu praktizēšana un popularizēšana" at bounding box center [272, 303] width 120 height 6
click at [224, 401] on span "Reliģija, valoda, tradīcijas, vēsture, vērtības" at bounding box center [256, 404] width 88 height 6
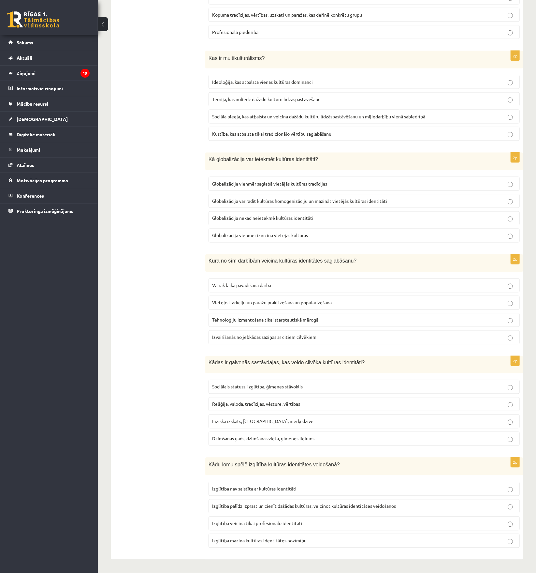
click at [228, 507] on span "Izglītība palīdz izprast un cienīt dažādas kultūras, veicinot kultūras identitā…" at bounding box center [304, 506] width 184 height 6
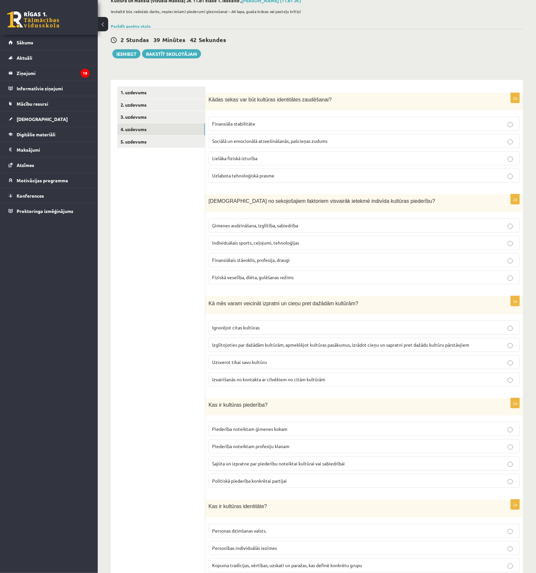
scroll to position [34, 0]
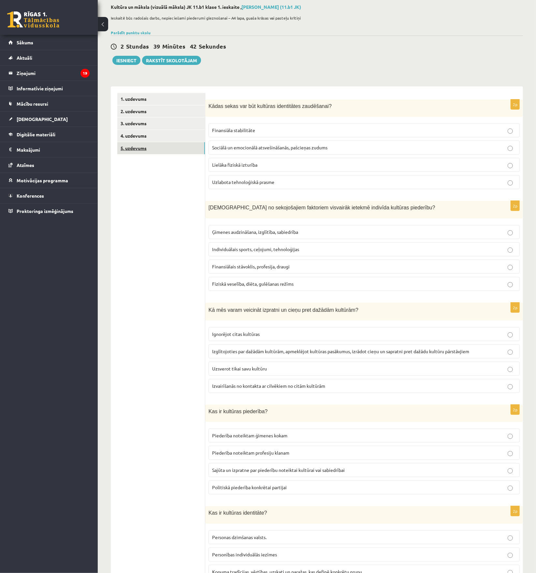
click at [147, 153] on link "5. uzdevums" at bounding box center [161, 148] width 88 height 12
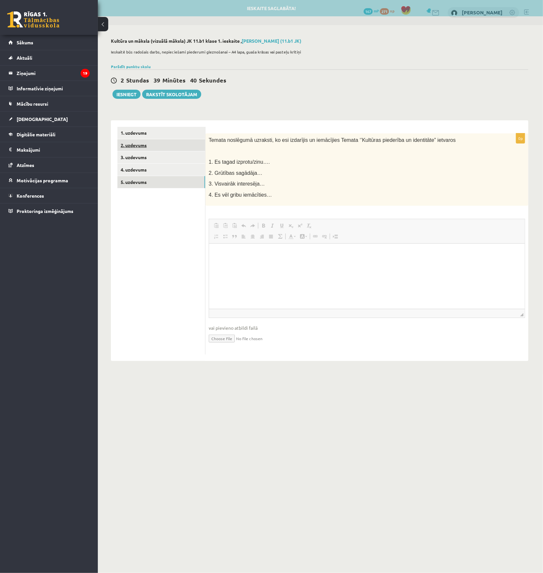
scroll to position [0, 0]
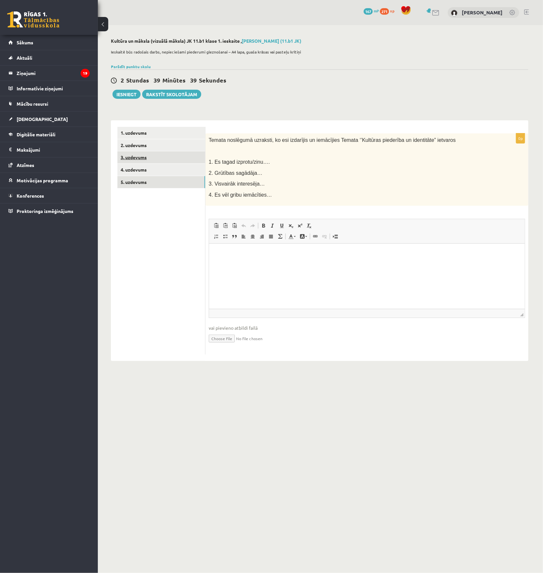
click at [133, 157] on link "3. uzdevums" at bounding box center [161, 157] width 88 height 12
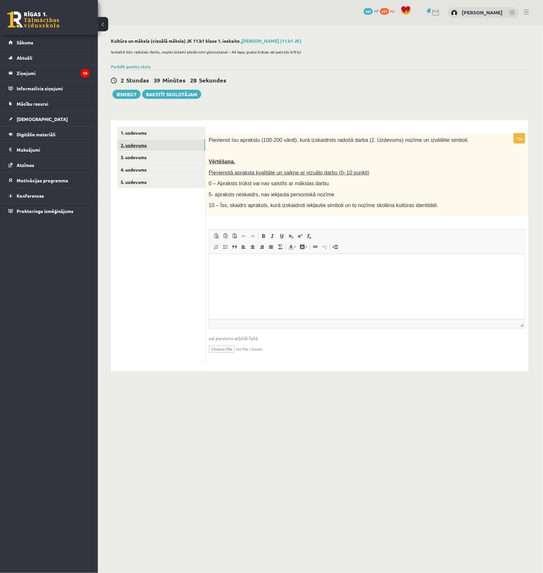
click at [135, 146] on link "2. uzdevums" at bounding box center [161, 145] width 88 height 12
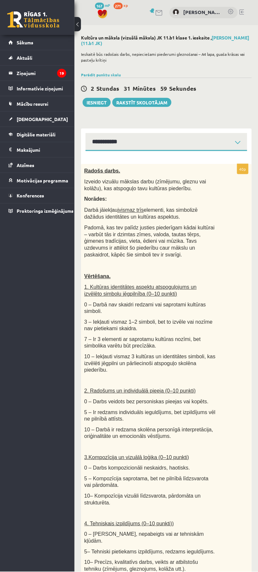
click at [44, 356] on div "0 Dāvanas 167 mP 271 xp [PERSON_NAME] Sākums Aktuāli Kā mācīties eSKOLĀ Kontakt…" at bounding box center [37, 286] width 74 height 572
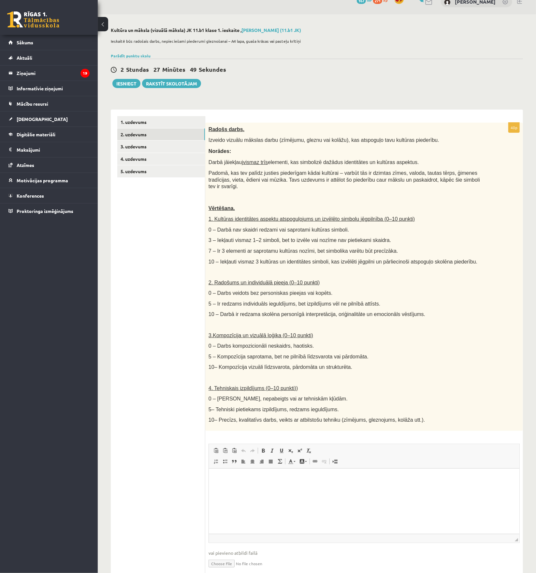
scroll to position [30, 0]
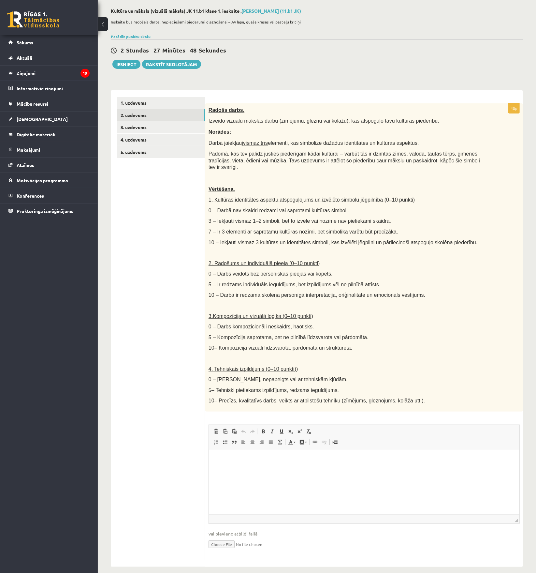
click at [222, 537] on input "file" at bounding box center [364, 543] width 311 height 13
type input "**********"
click at [252, 468] on html at bounding box center [364, 459] width 311 height 20
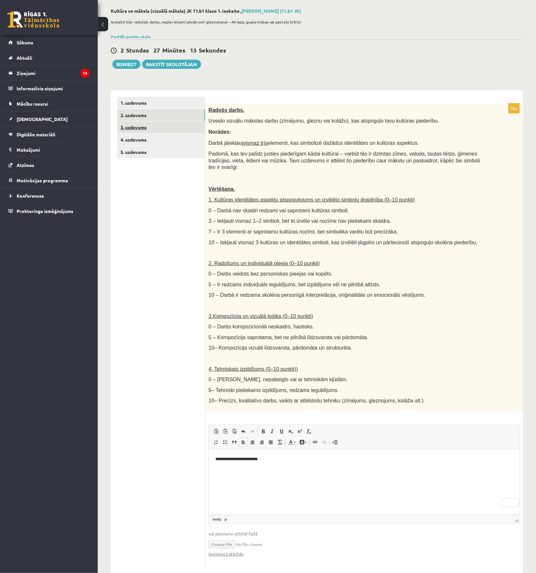
click at [151, 128] on link "3. uzdevums" at bounding box center [161, 127] width 88 height 12
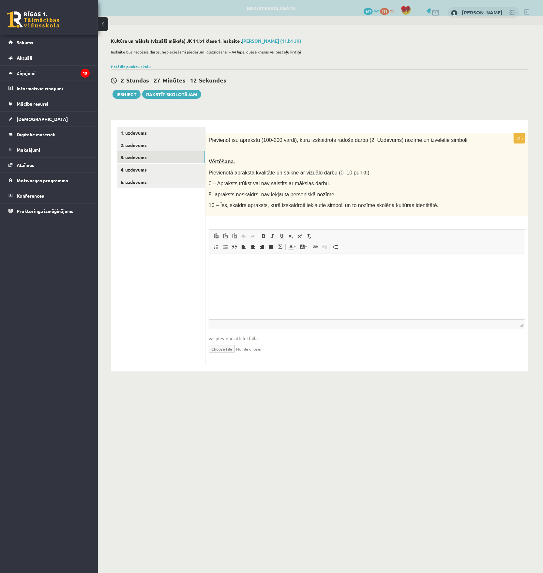
scroll to position [0, 0]
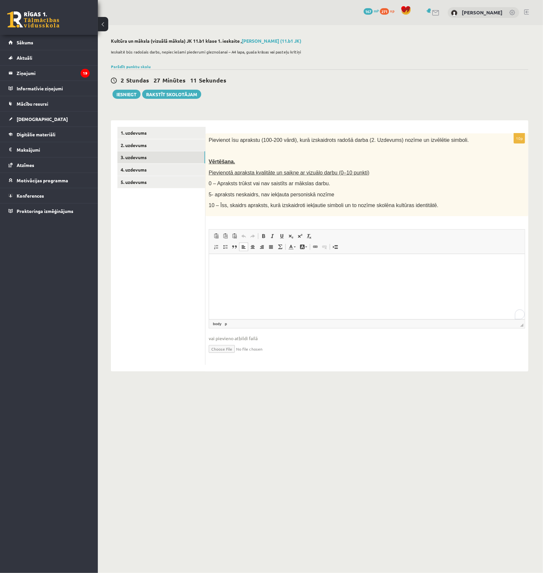
click at [242, 265] on p "Визуальный текстовый редактор, wiswyg-editor-user-answer-47433851434140" at bounding box center [366, 263] width 303 height 7
click at [320, 259] on html "**********" at bounding box center [367, 264] width 316 height 20
click at [355, 262] on p "**********" at bounding box center [366, 263] width 303 height 7
click at [389, 268] on html "**********" at bounding box center [367, 264] width 316 height 20
click at [449, 264] on p "**********" at bounding box center [366, 263] width 303 height 7
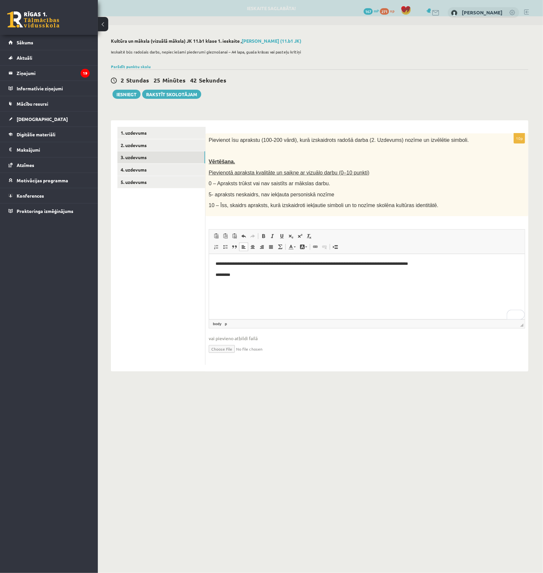
click at [238, 282] on html "**********" at bounding box center [367, 269] width 316 height 31
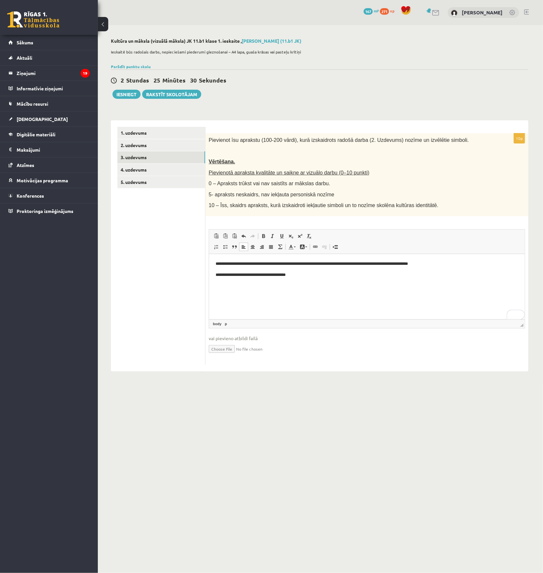
click at [320, 278] on html "**********" at bounding box center [367, 269] width 316 height 31
click at [327, 278] on p "**********" at bounding box center [366, 274] width 303 height 7
click at [402, 274] on p "**********" at bounding box center [366, 274] width 303 height 7
click at [367, 338] on span "vai pievieno atbildi failā" at bounding box center [367, 338] width 316 height 7
click at [159, 172] on link "4. uzdevums" at bounding box center [161, 170] width 88 height 12
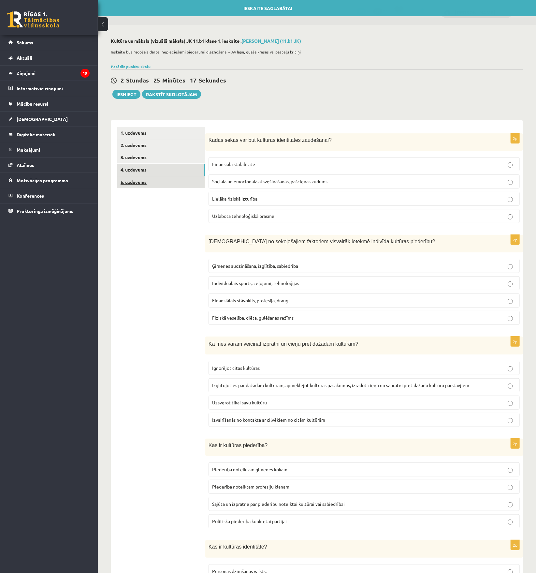
click at [151, 182] on link "5. uzdevums" at bounding box center [161, 182] width 88 height 12
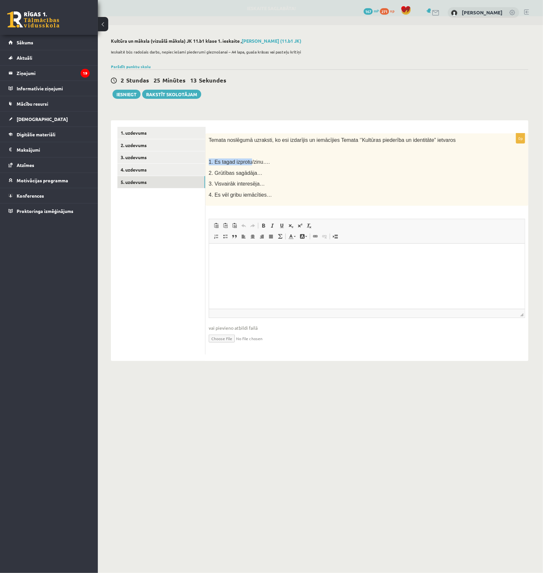
drag, startPoint x: 219, startPoint y: 161, endPoint x: 248, endPoint y: 164, distance: 28.9
click at [248, 164] on div "Temata noslēgumā uzraksti, ko esi izdarījis un iemācījies Temata ‘’Kultūras pie…" at bounding box center [366, 169] width 323 height 73
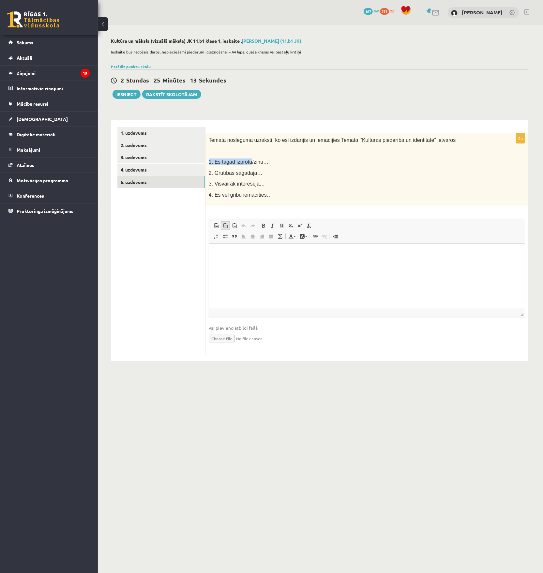
copy span "1. Es tagad izprotu"
click at [234, 254] on p "To enrich screen reader interactions, please activate Accessibility in Grammarl…" at bounding box center [366, 253] width 303 height 7
paste body "To enrich screen reader interactions, please activate Accessibility in Grammarl…"
click at [272, 256] on p "**********" at bounding box center [366, 253] width 303 height 7
click at [285, 271] on html "**********" at bounding box center [367, 259] width 316 height 31
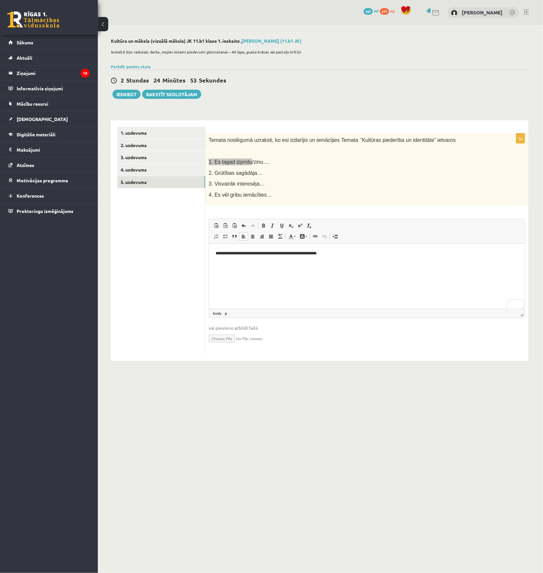
click at [276, 262] on p "To enrich screen reader interactions, please activate Accessibility in Grammarl…" at bounding box center [366, 264] width 303 height 7
click at [227, 259] on body "**********" at bounding box center [366, 259] width 303 height 18
drag, startPoint x: 209, startPoint y: 173, endPoint x: 252, endPoint y: 174, distance: 42.8
click at [252, 174] on span "2. Grūtības sagādāja…" at bounding box center [236, 173] width 54 height 6
copy span "2. Grūtības sagādāja"
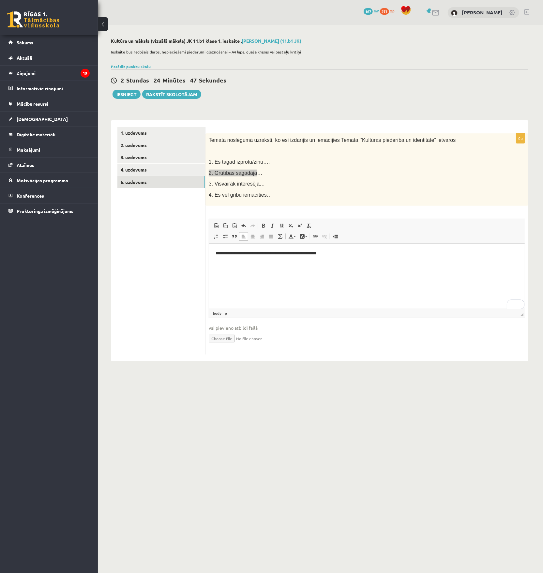
click at [234, 261] on body "**********" at bounding box center [366, 259] width 303 height 18
drag, startPoint x: 215, startPoint y: 184, endPoint x: 253, endPoint y: 185, distance: 38.8
click at [253, 185] on span "3. Visvairāk interesēja…" at bounding box center [237, 184] width 56 height 6
click at [217, 273] on p "To enrich screen reader interactions, please activate Accessibility in Grammarl…" at bounding box center [366, 275] width 303 height 7
drag, startPoint x: 208, startPoint y: 195, endPoint x: 260, endPoint y: 198, distance: 52.3
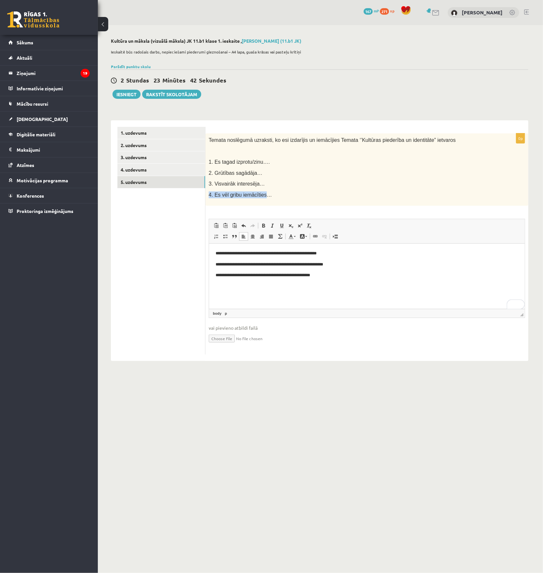
click at [260, 198] on div "Temata noslēgumā uzraksti, ko esi izdarījis un iemācījies Temata ‘’Kultūras pie…" at bounding box center [366, 169] width 323 height 73
click at [237, 283] on p "To enrich screen reader interactions, please activate Accessibility in Grammarl…" at bounding box center [366, 286] width 303 height 7
click at [247, 196] on span "4. Es vēl gribu iemācīties…" at bounding box center [240, 195] width 63 height 6
click at [255, 195] on span "4. Es vēl gribu iemācīties…" at bounding box center [240, 195] width 63 height 6
drag, startPoint x: 259, startPoint y: 194, endPoint x: 205, endPoint y: 203, distance: 54.8
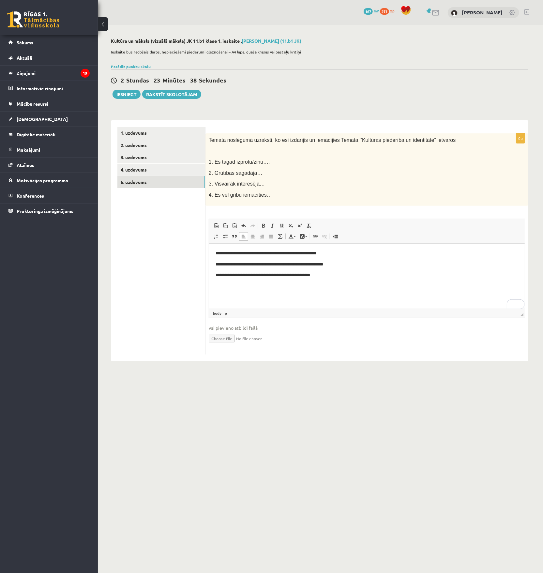
click at [205, 203] on div "**********" at bounding box center [319, 240] width 417 height 241
click at [233, 199] on div "Temata noslēgumā uzraksti, ko esi izdarījis un iemācījies Temata ‘’Kultūras pie…" at bounding box center [366, 169] width 323 height 73
drag, startPoint x: 259, startPoint y: 194, endPoint x: 208, endPoint y: 201, distance: 51.0
click at [208, 201] on div "Temata noslēgumā uzraksti, ko esi izdarījis un iemācījies Temata ‘’Kultūras pie…" at bounding box center [366, 169] width 323 height 73
copy span "4. Es vēl gribu iemācītie"
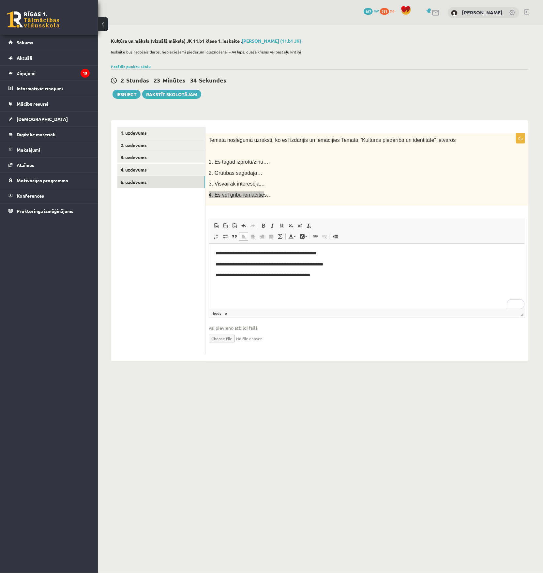
click at [222, 285] on p "To enrich screen reader interactions, please activate Accessibility in Grammarl…" at bounding box center [366, 286] width 303 height 7
click at [363, 287] on p "**********" at bounding box center [366, 286] width 303 height 7
drag, startPoint x: 255, startPoint y: 264, endPoint x: 343, endPoint y: 265, distance: 88.4
click at [343, 265] on p "**********" at bounding box center [366, 264] width 303 height 7
click at [339, 333] on input "file" at bounding box center [367, 337] width 316 height 13
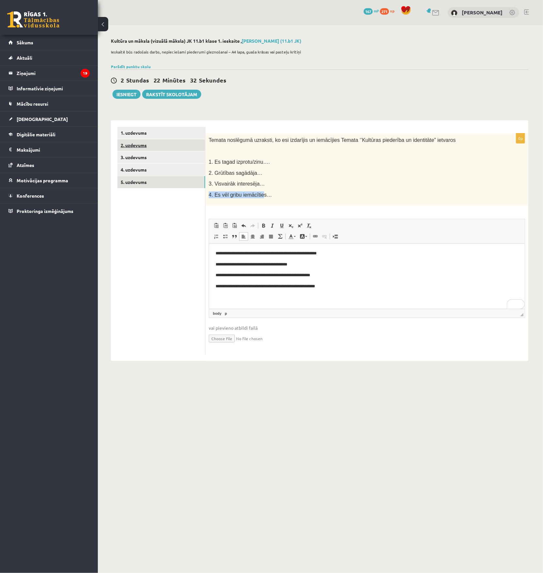
click at [142, 146] on link "2. uzdevums" at bounding box center [161, 145] width 88 height 12
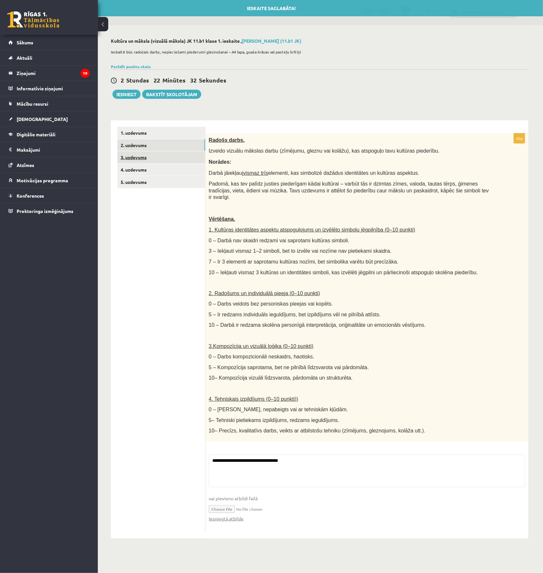
click at [145, 156] on link "3. uzdevums" at bounding box center [161, 157] width 88 height 12
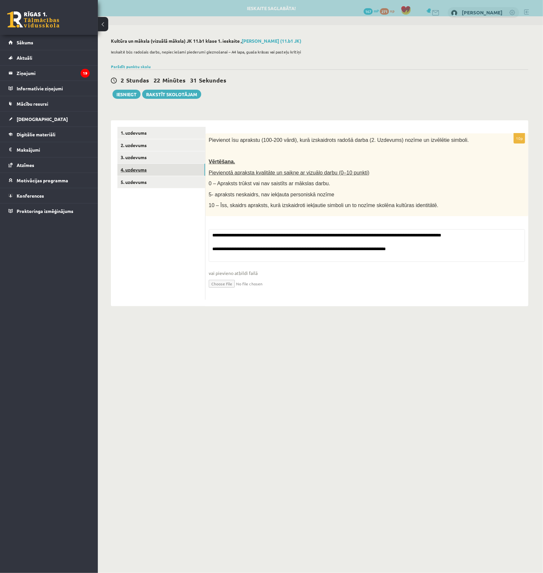
click at [144, 170] on link "4. uzdevums" at bounding box center [161, 170] width 88 height 12
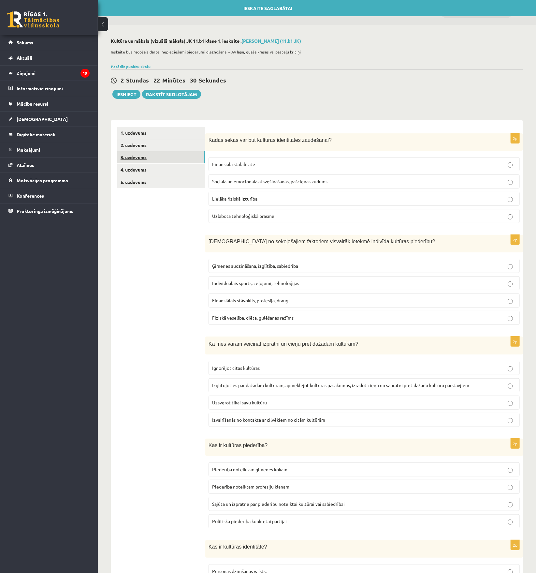
click at [143, 161] on link "3. uzdevums" at bounding box center [161, 157] width 88 height 12
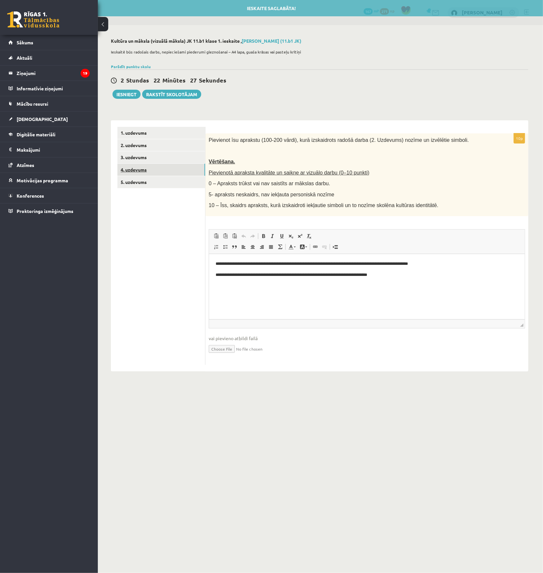
click at [132, 167] on link "4. uzdevums" at bounding box center [161, 170] width 88 height 12
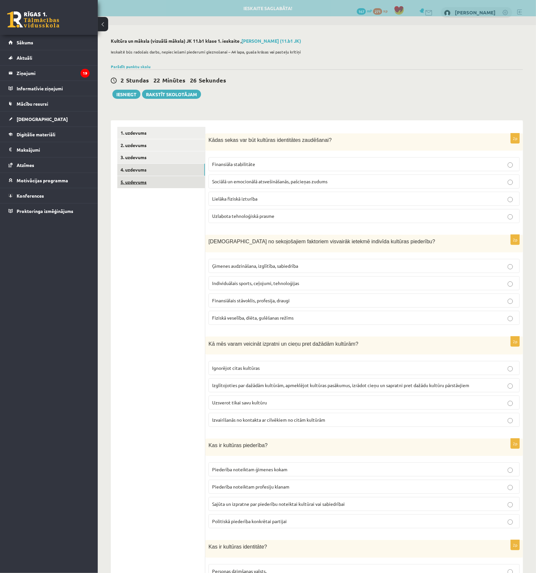
click at [142, 181] on link "5. uzdevums" at bounding box center [161, 182] width 88 height 12
